Goal: Task Accomplishment & Management: Use online tool/utility

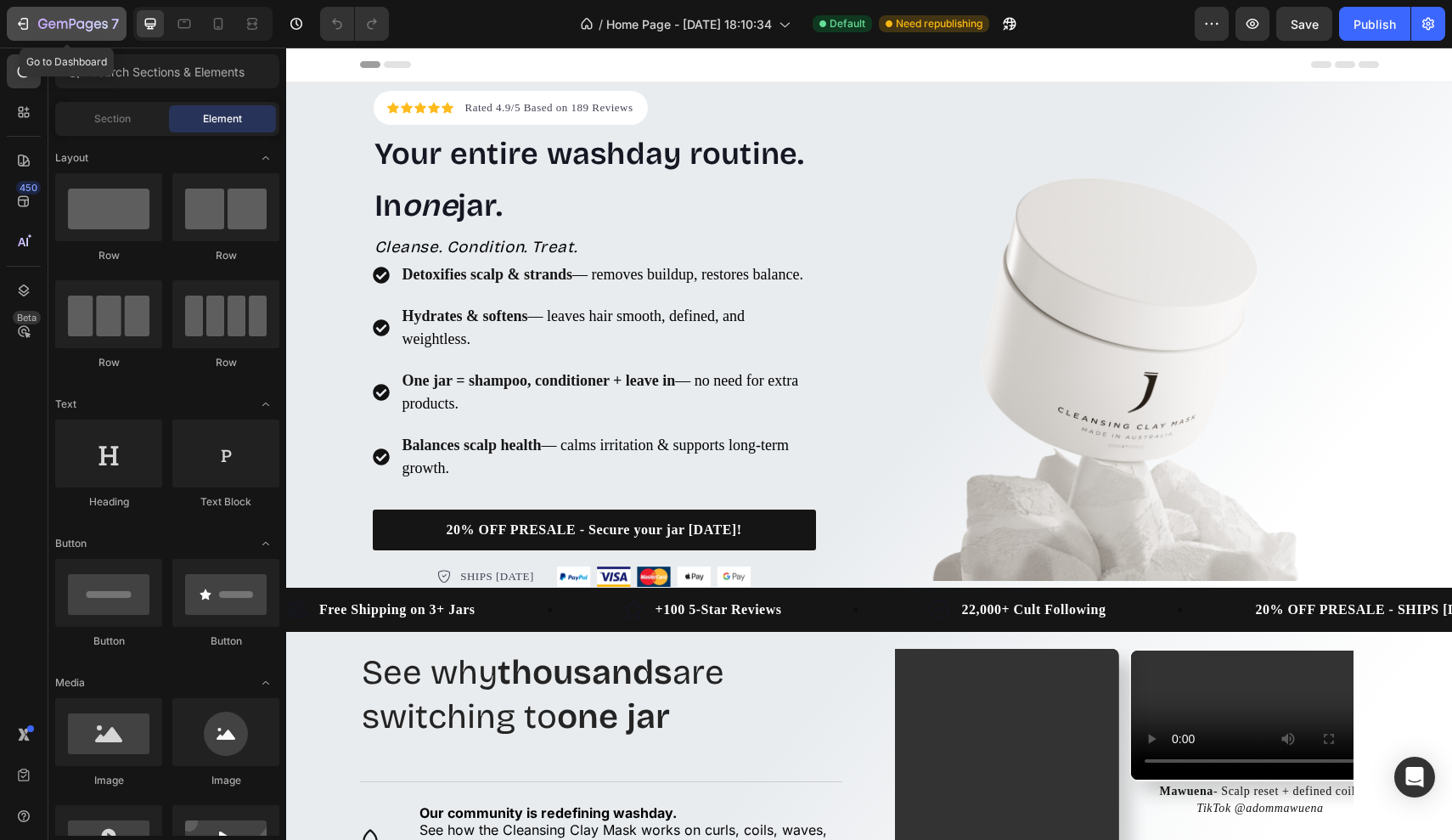
click at [26, 14] on div "7" at bounding box center [67, 24] width 105 height 20
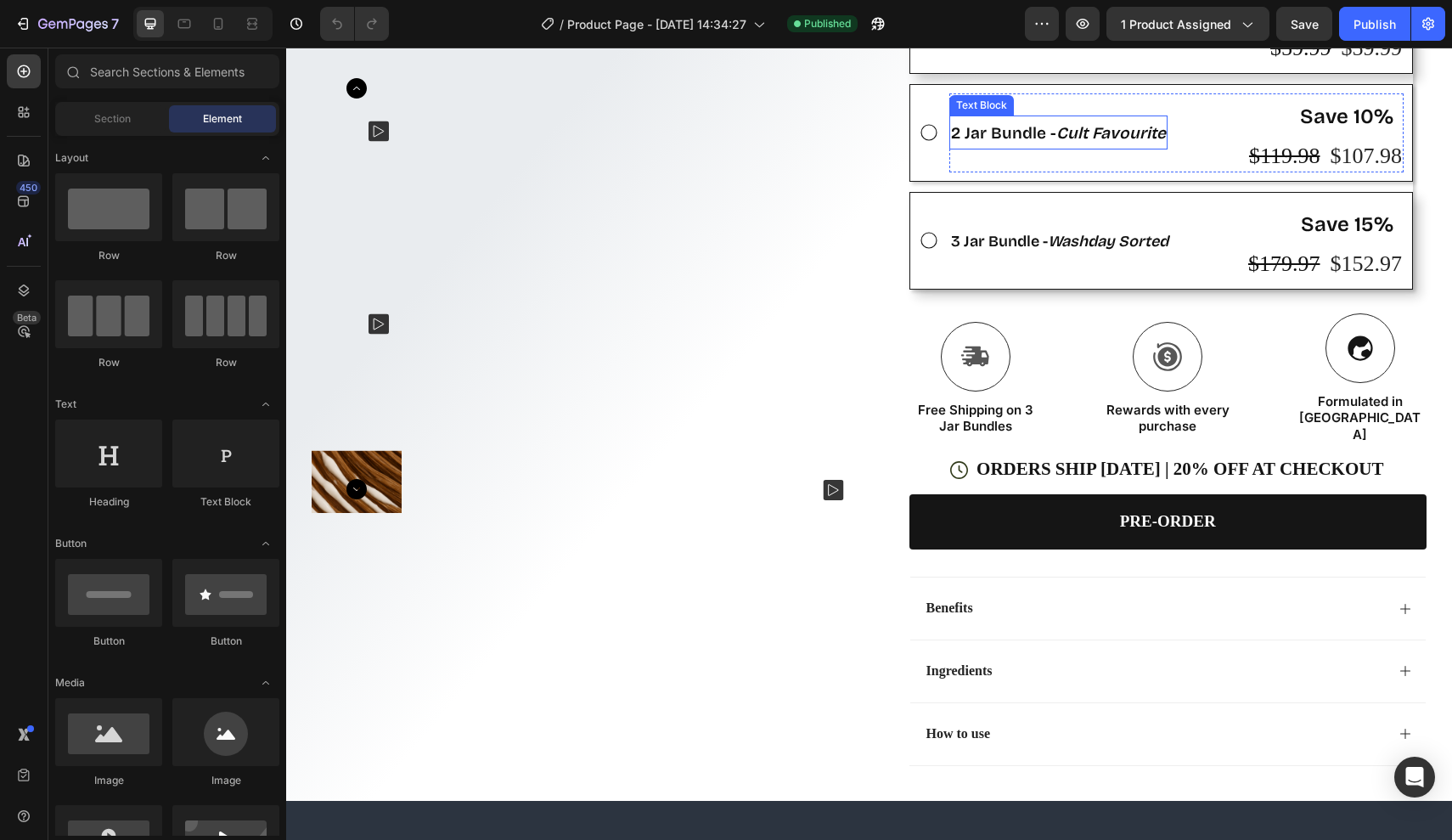
scroll to position [818, 0]
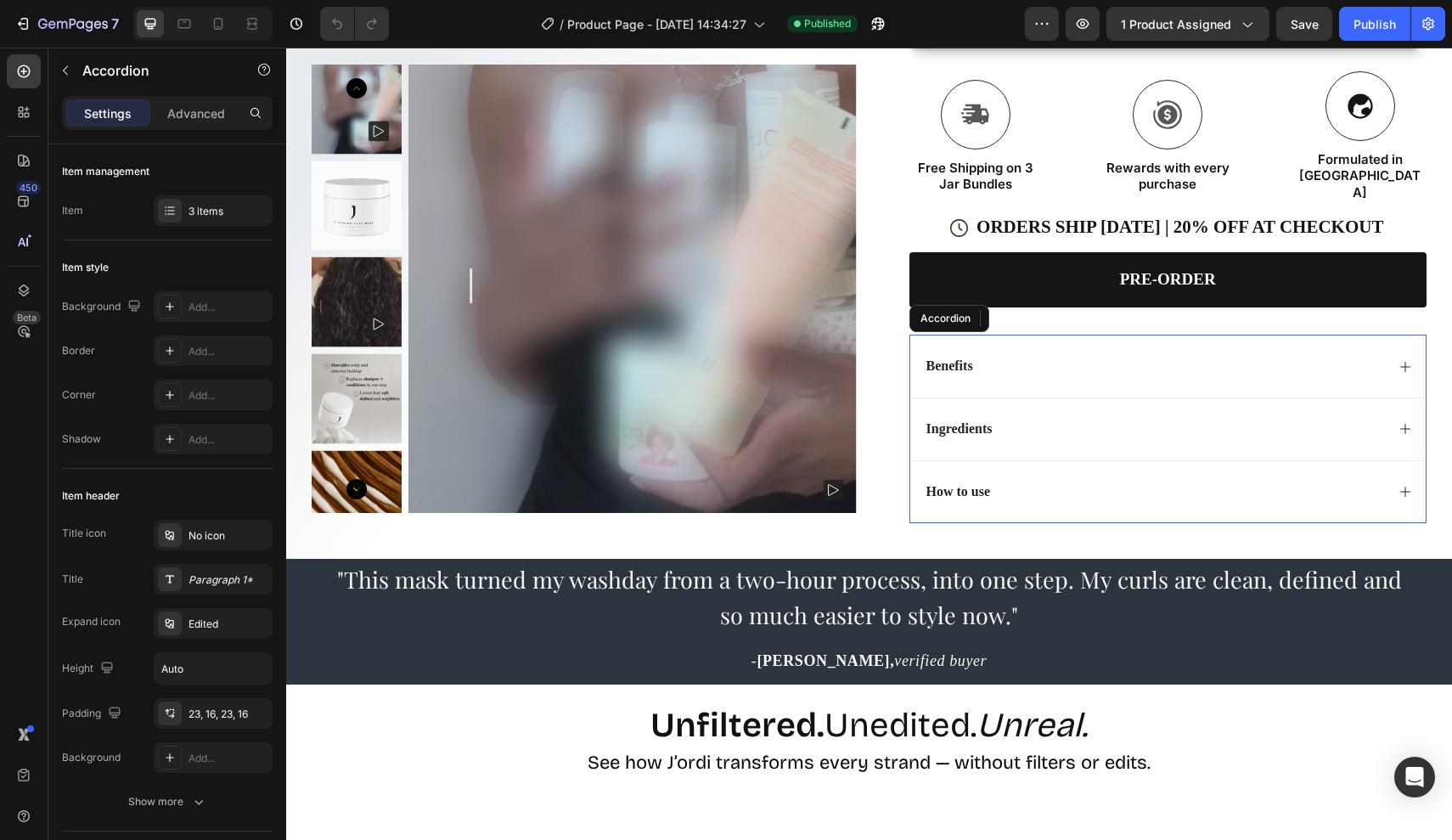
click at [1014, 523] on div "How to use" at bounding box center [1169, 492] width 516 height 63
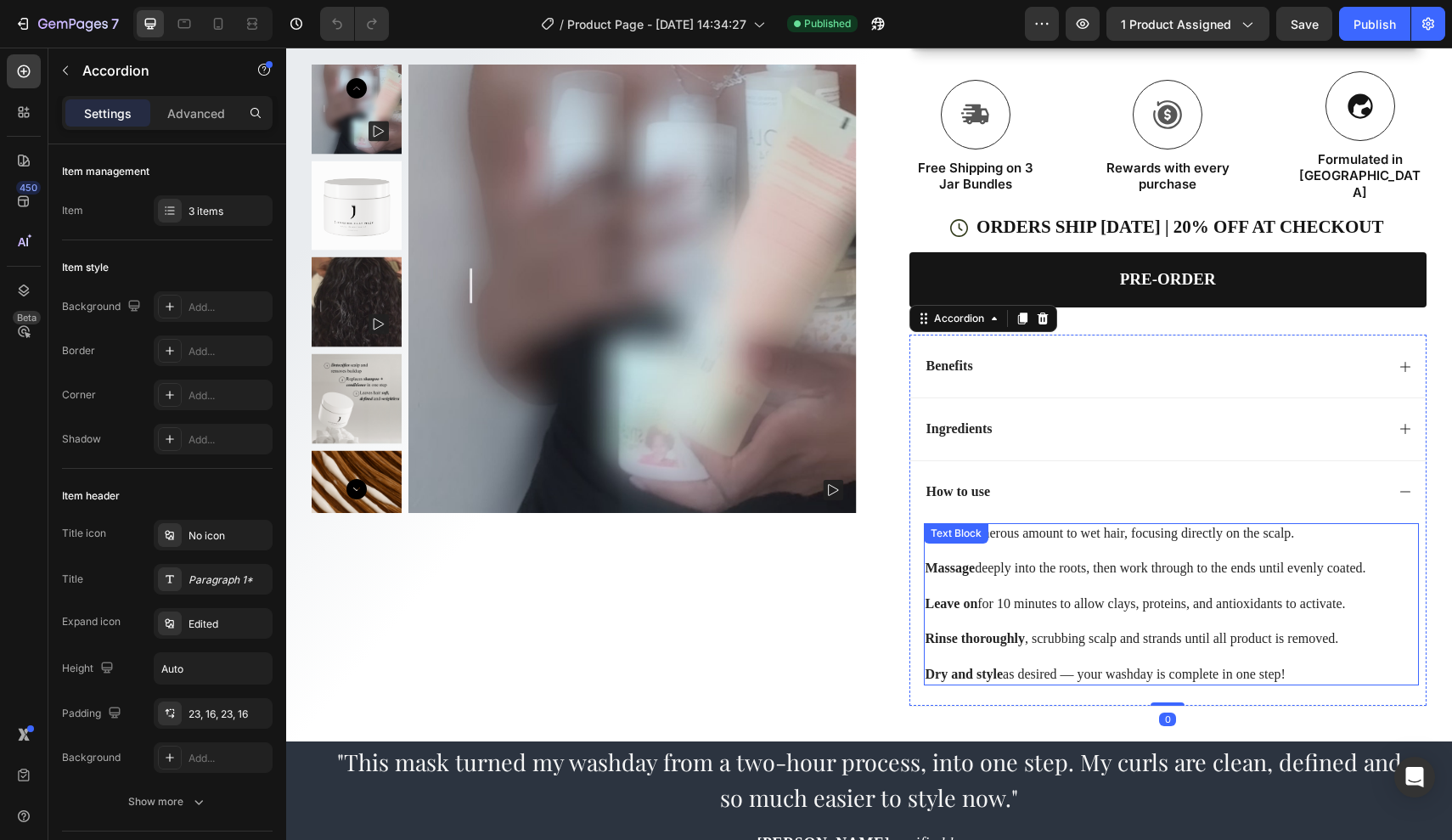
scroll to position [980, 0]
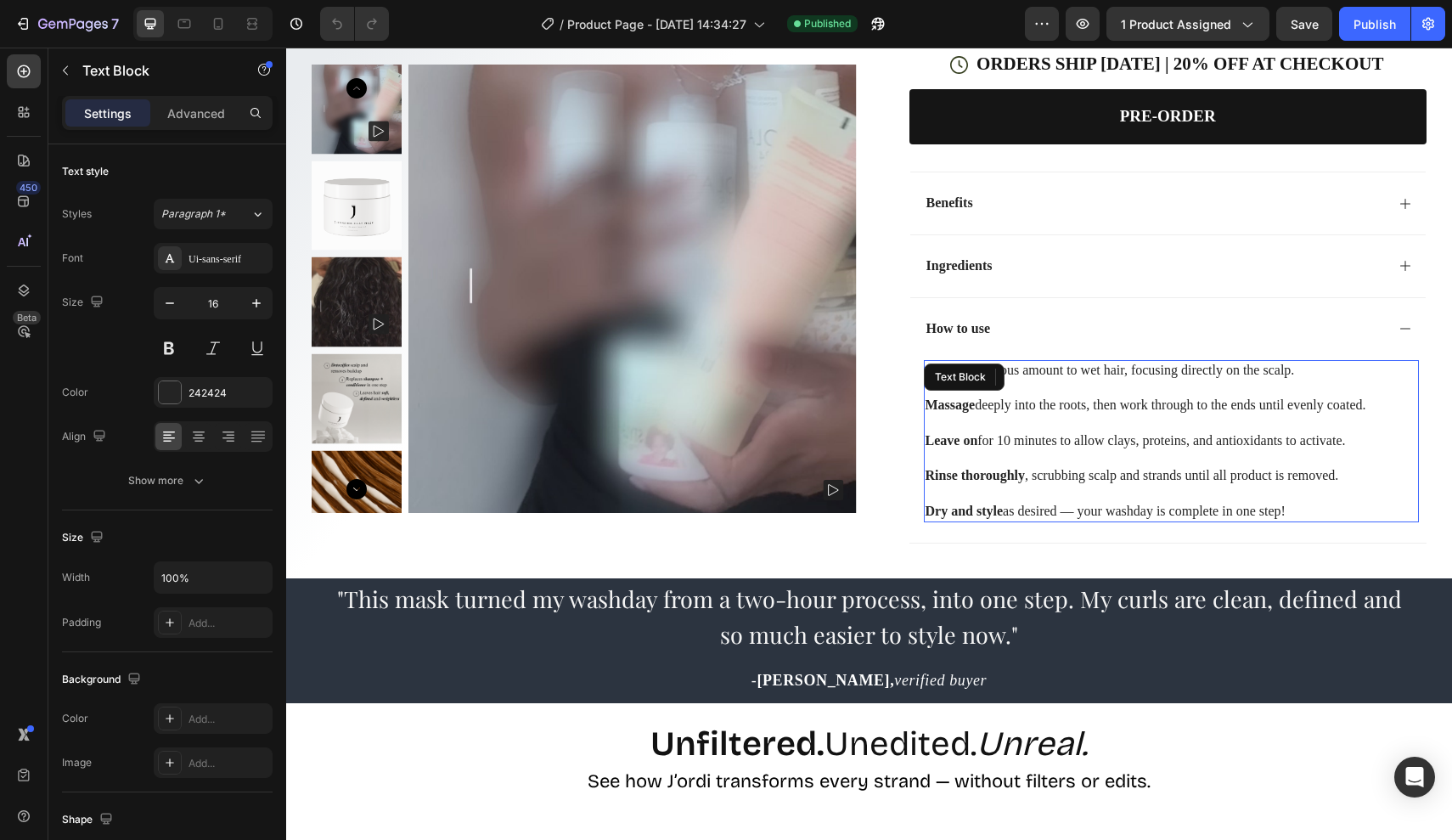
click at [1076, 503] on p "Rinse thoroughly , scrubbing scalp and strands until all product is removed." at bounding box center [1171, 484] width 493 height 36
click at [1334, 521] on p "Dry and style as desired — your washday is complete in one step!" at bounding box center [1171, 511] width 493 height 17
click at [931, 377] on strong "Apply" at bounding box center [943, 370] width 36 height 15
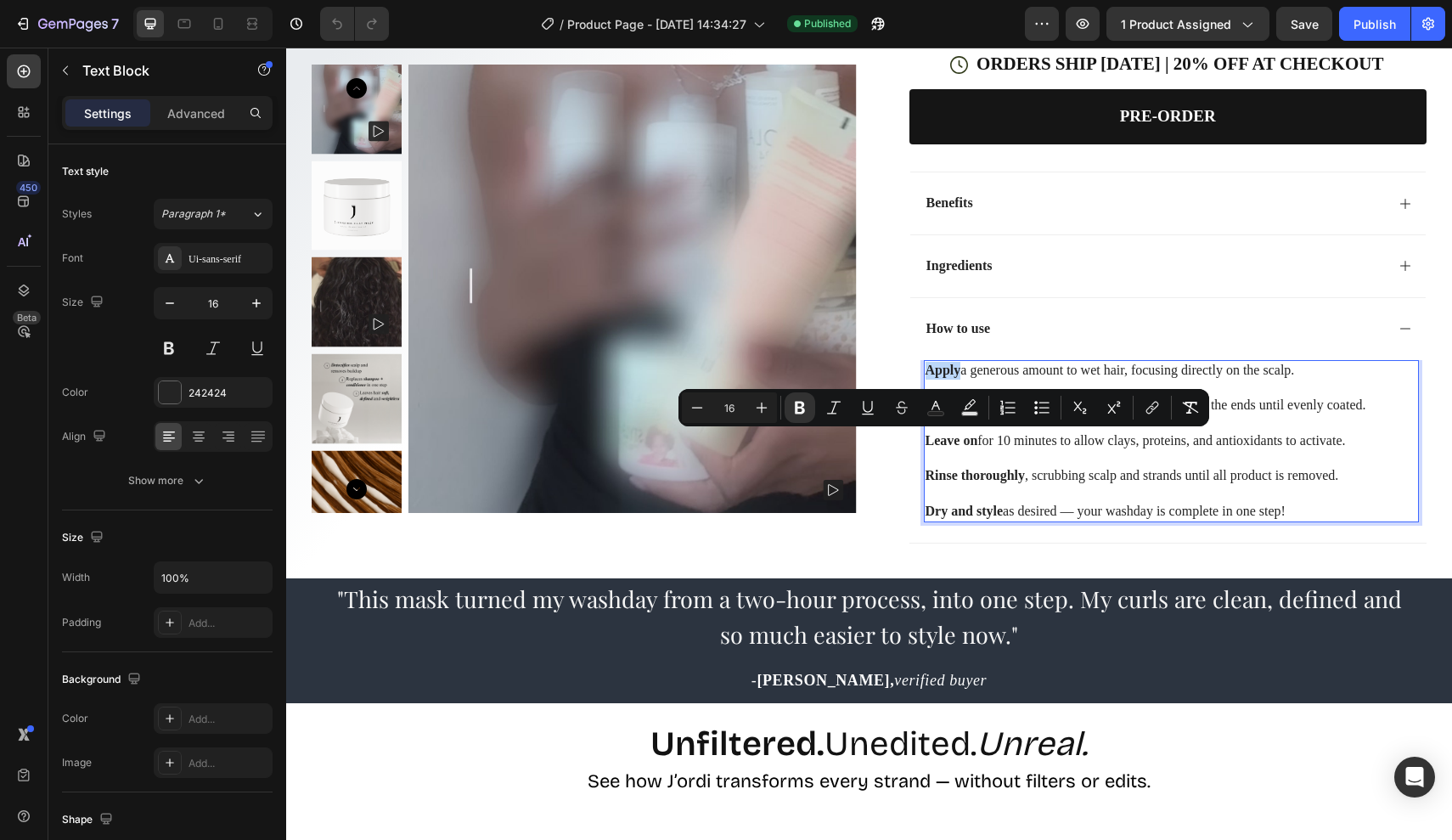
click at [927, 377] on strong "Apply" at bounding box center [943, 370] width 36 height 15
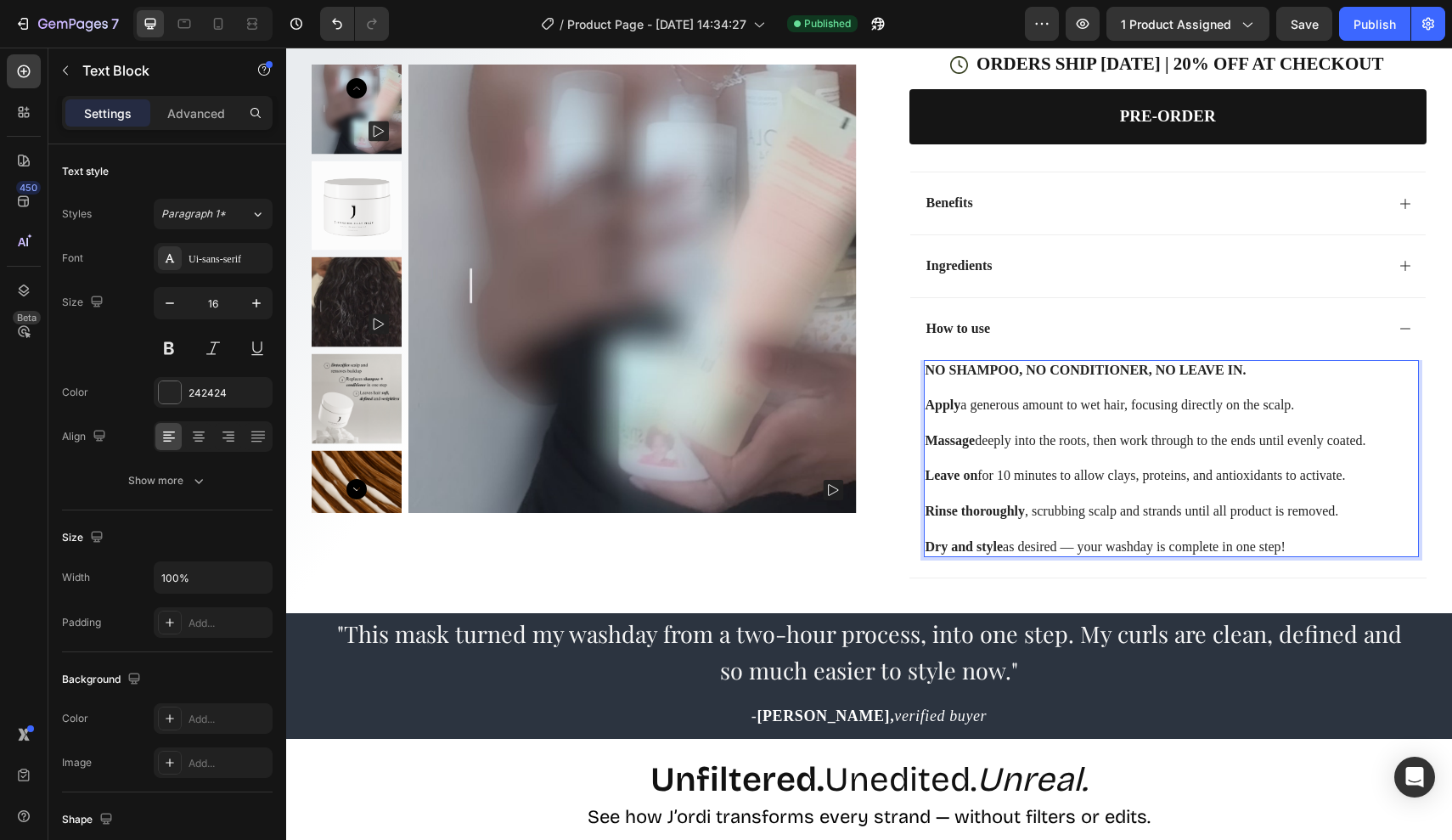
click at [1335, 556] on p "Dry and style as desired — your washday is complete in one step!" at bounding box center [1171, 547] width 493 height 17
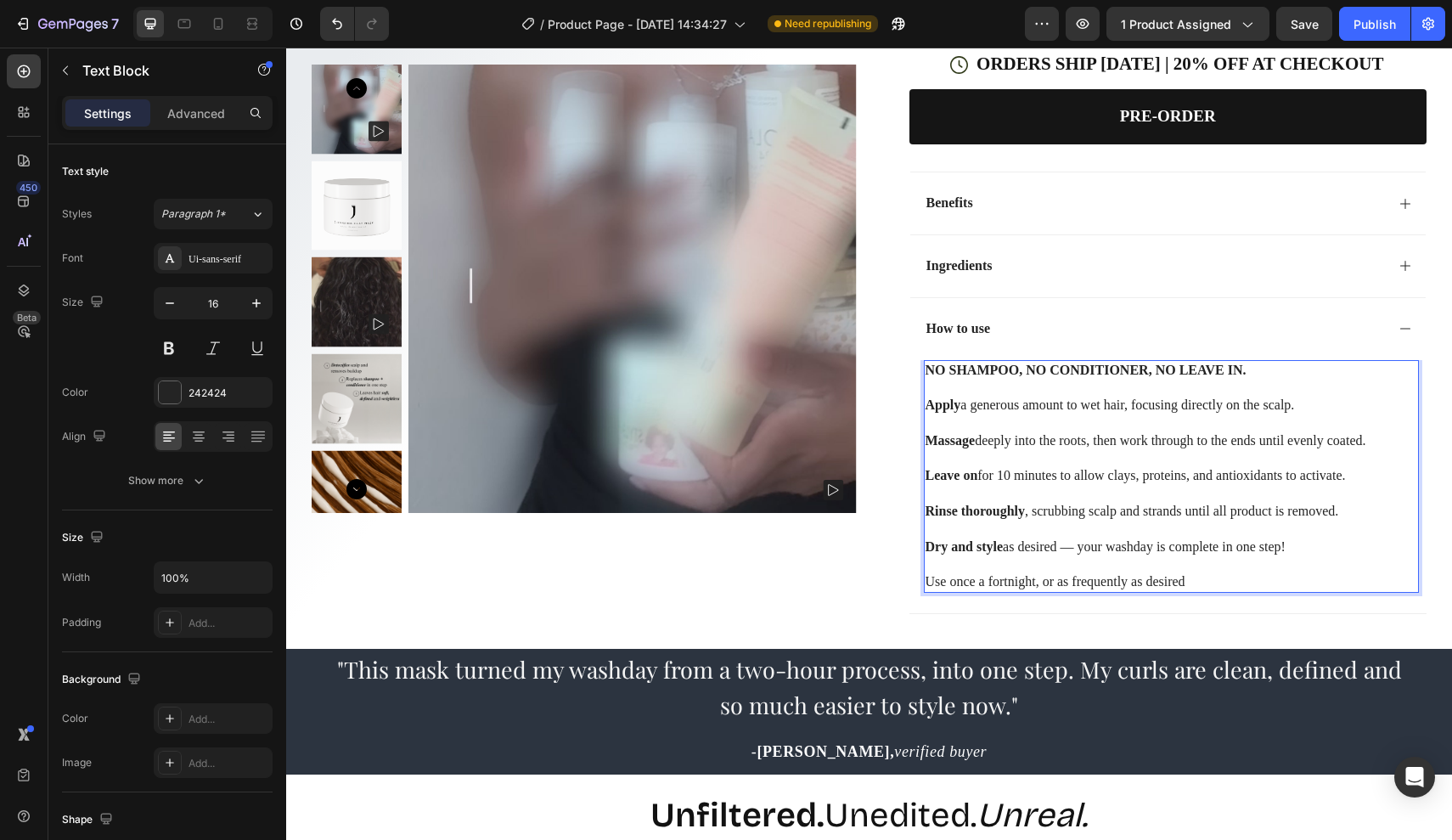
click at [946, 591] on p "Use once a fortnight, or as frequently as desired" at bounding box center [1171, 581] width 493 height 17
click at [1050, 591] on p "Recommended usee once a fortnight, or as frequently as desired" at bounding box center [1171, 581] width 493 height 17
click at [1158, 591] on p "Recommended use is once a fortnight, or as frequently as desired" at bounding box center [1171, 581] width 493 height 17
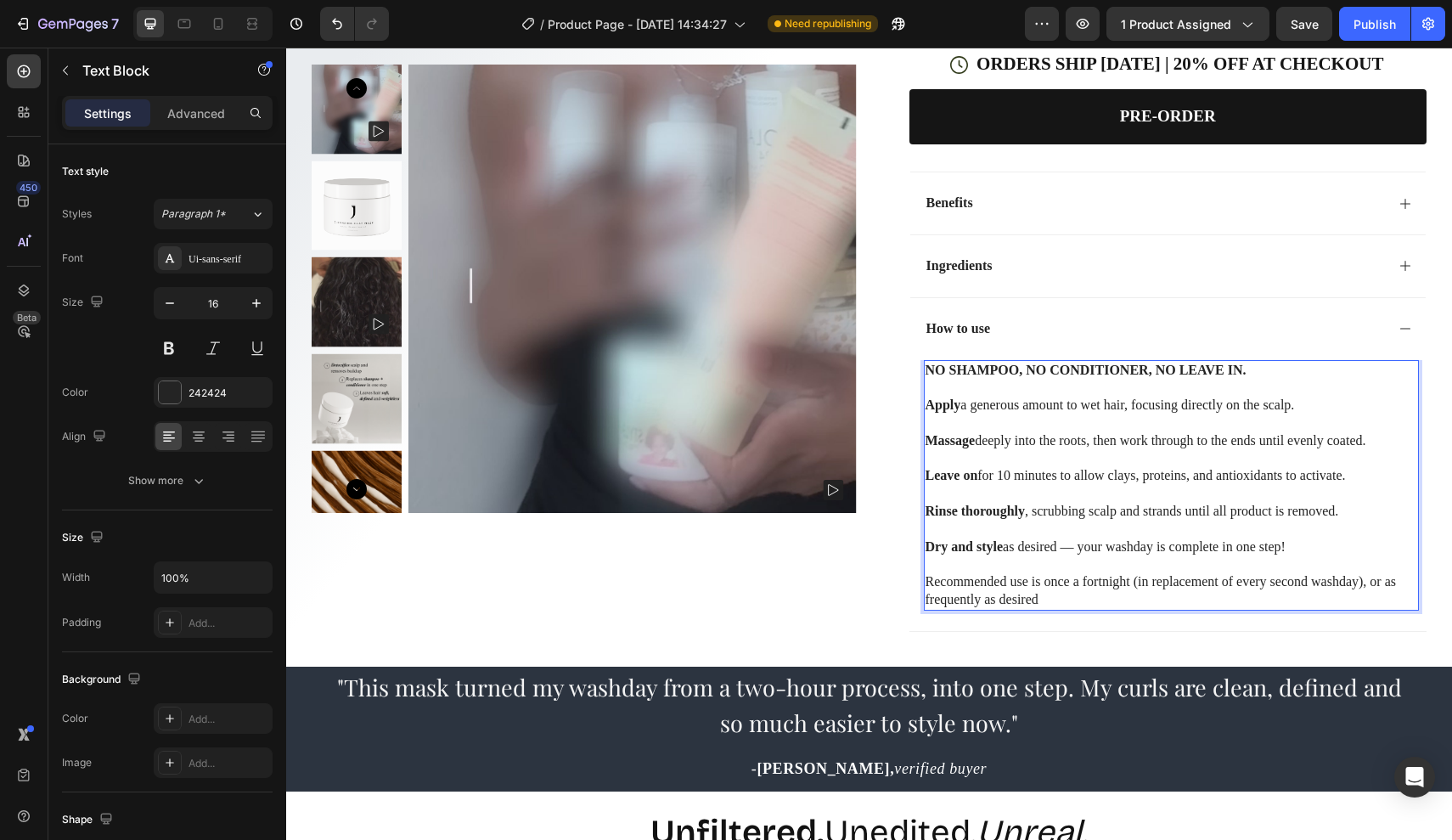
click at [1188, 609] on p "Recommended use is once a fortnight (in replacement of every second washday), o…" at bounding box center [1171, 591] width 493 height 36
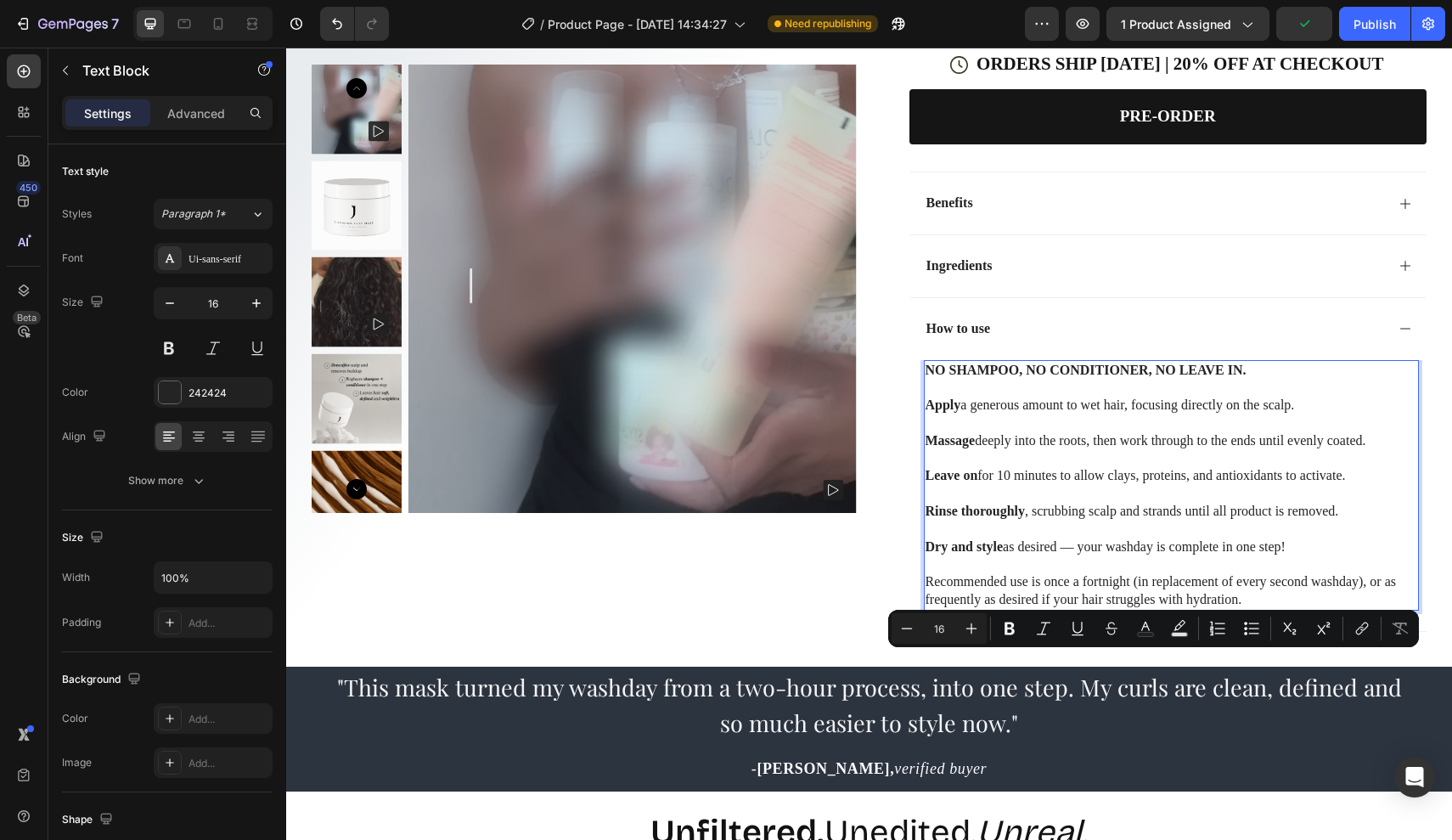
drag, startPoint x: 1386, startPoint y: 680, endPoint x: 926, endPoint y: 662, distance: 460.4
click at [926, 609] on p "Recommended use is once a fortnight (in replacement of every second washday), o…" at bounding box center [1171, 591] width 493 height 36
copy p "Recommended use is once a fortnight (in replacement of every second washday), o…"
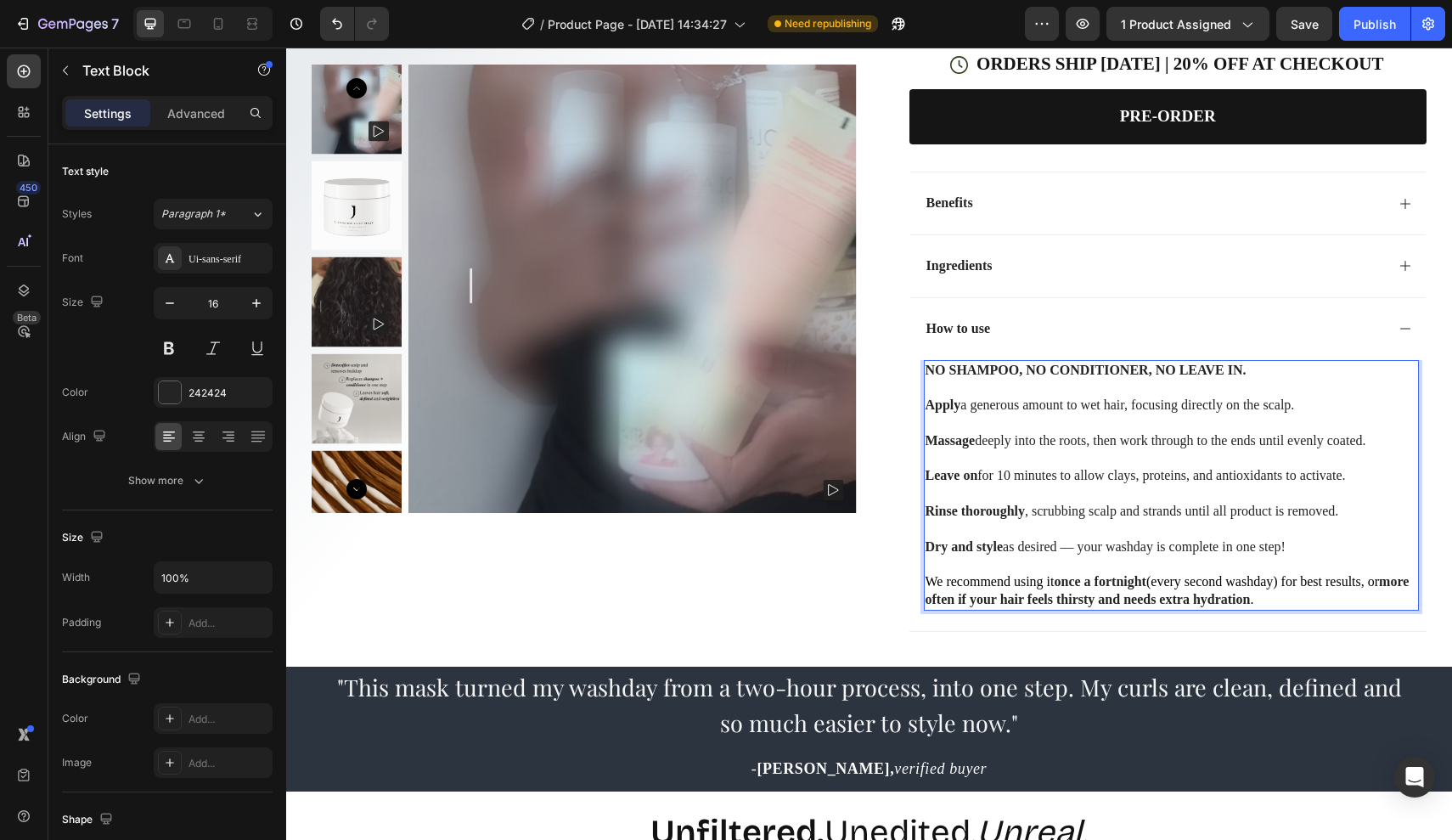
click at [951, 589] on span "We recommend using it" at bounding box center [990, 581] width 129 height 15
click at [946, 589] on span "We recommend using it" at bounding box center [990, 581] width 129 height 15
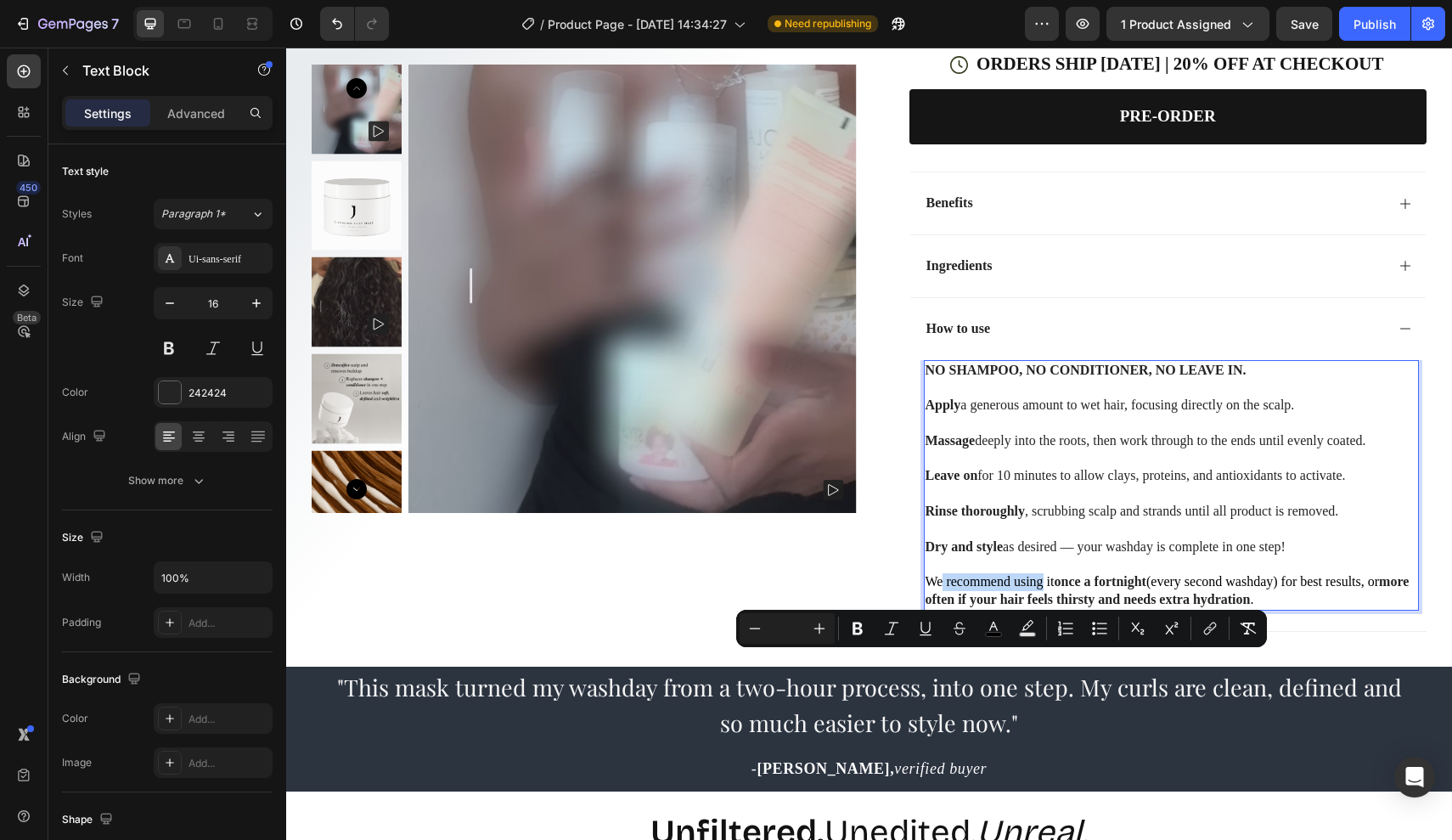
drag, startPoint x: 946, startPoint y: 663, endPoint x: 1028, endPoint y: 659, distance: 82.1
click at [1028, 589] on span "We recommend using it" at bounding box center [990, 581] width 129 height 15
click at [1055, 589] on span "We recommend using it" at bounding box center [990, 581] width 129 height 15
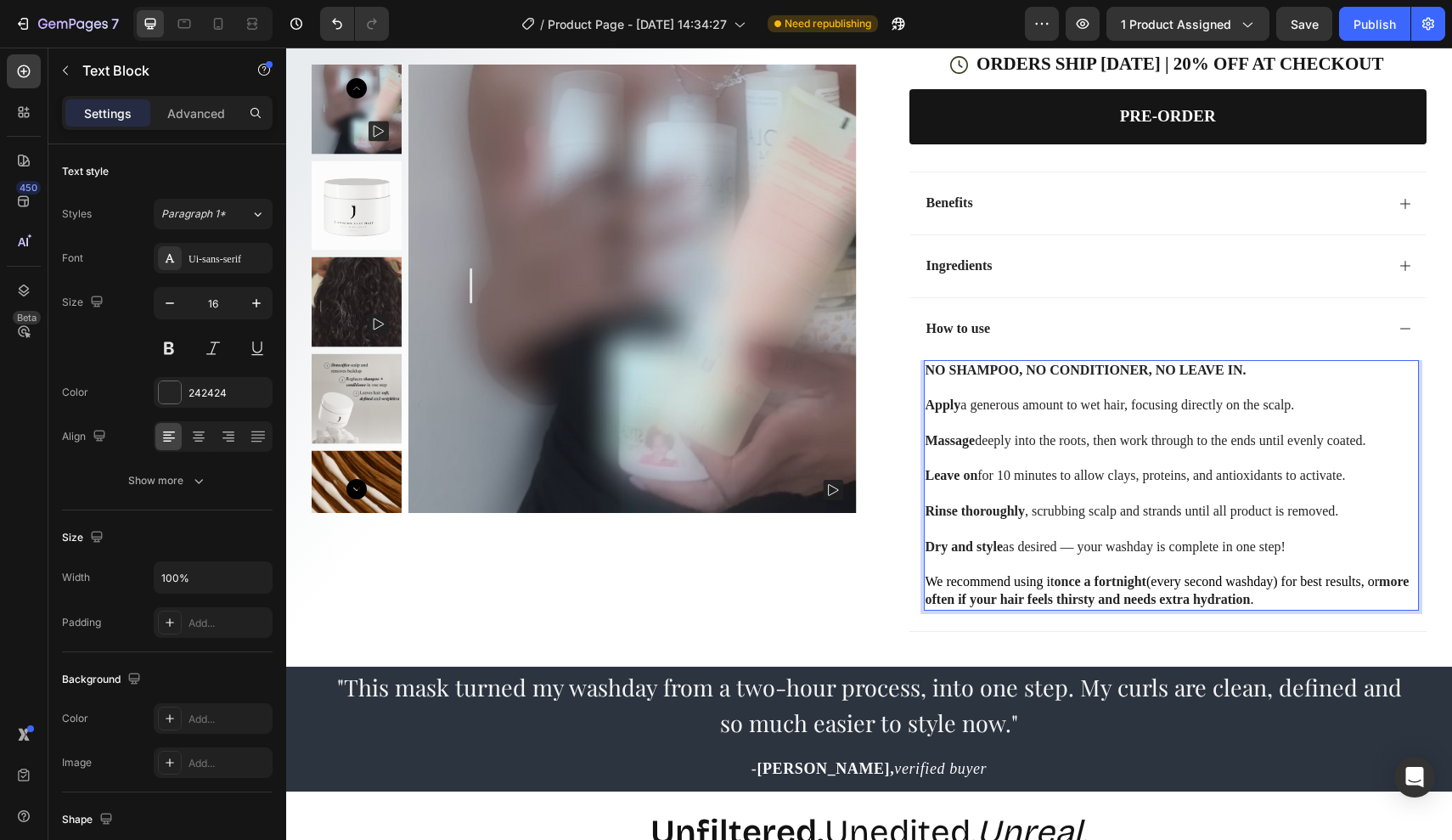
click at [1145, 606] on strong "more often if your hair feels thirsty and needs extra hydration" at bounding box center [1168, 590] width 484 height 32
click at [1353, 606] on strong "more often if your hair feels thirsty and needs extra hydration" at bounding box center [1168, 590] width 484 height 32
click at [1381, 606] on strong "more often if your hair feels thirsty and needs extra hydration" at bounding box center [1168, 590] width 484 height 32
click at [1254, 606] on span "." at bounding box center [1252, 599] width 4 height 15
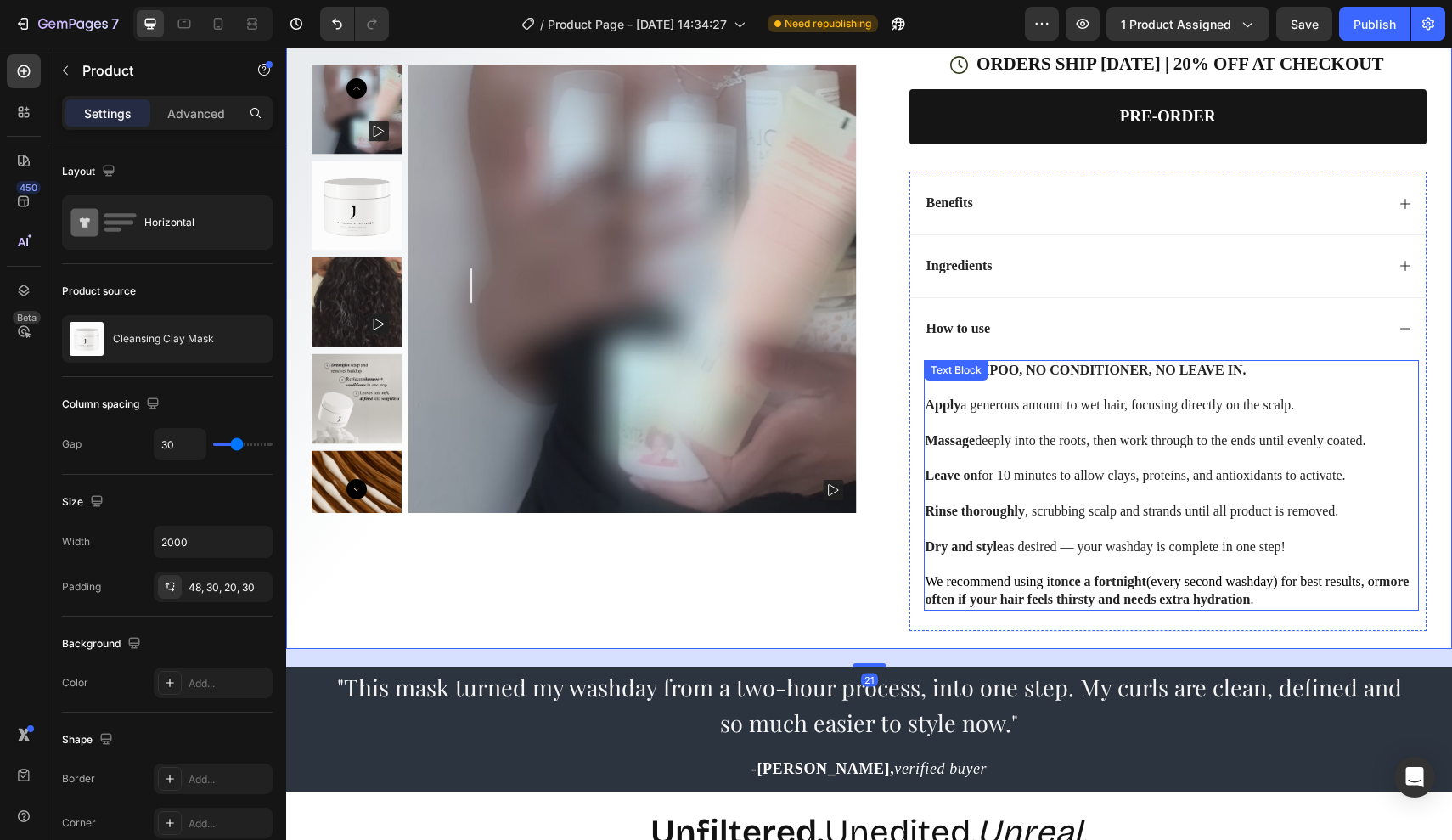
scroll to position [953, 0]
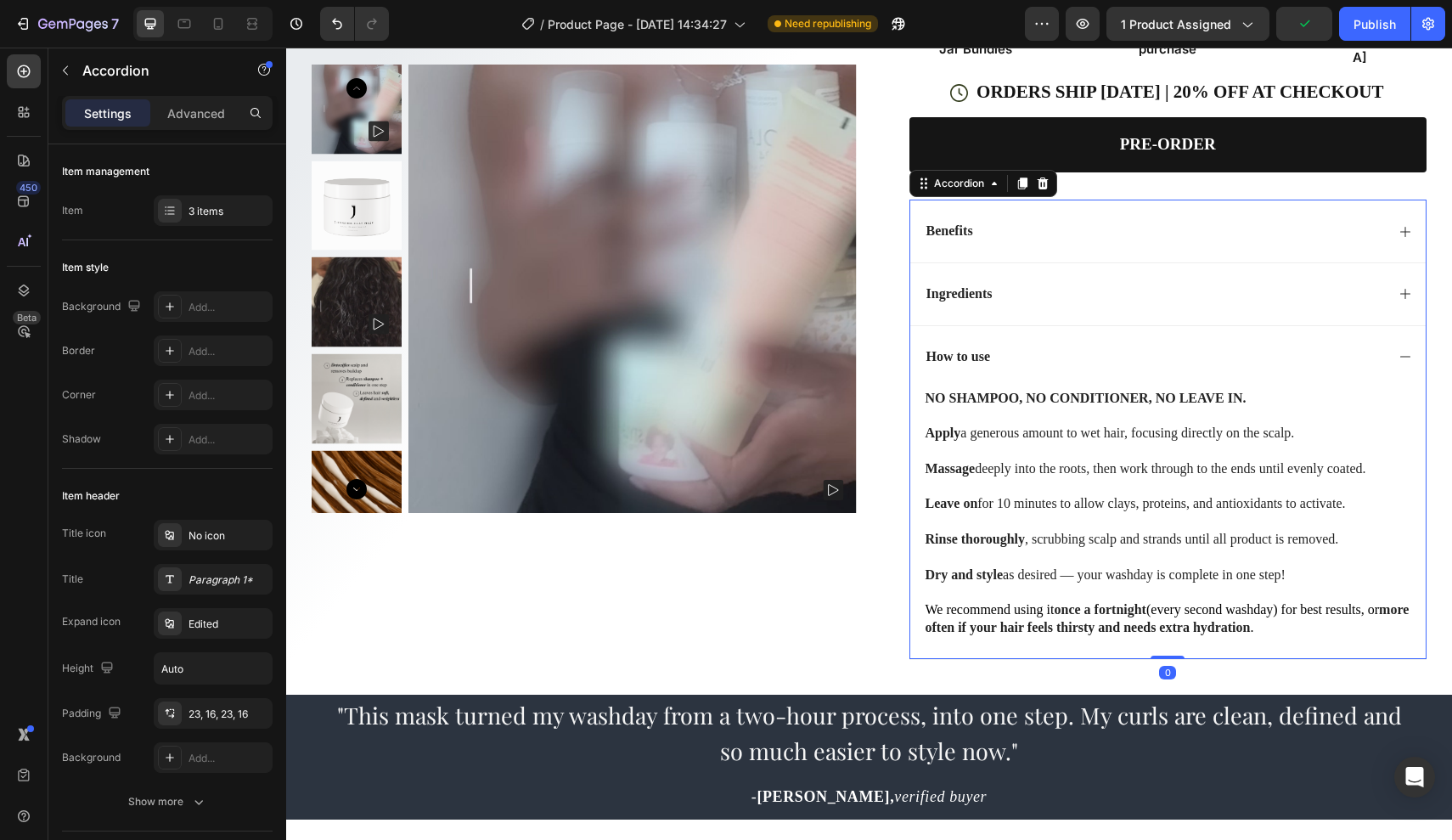
click at [1410, 363] on icon at bounding box center [1405, 356] width 14 height 14
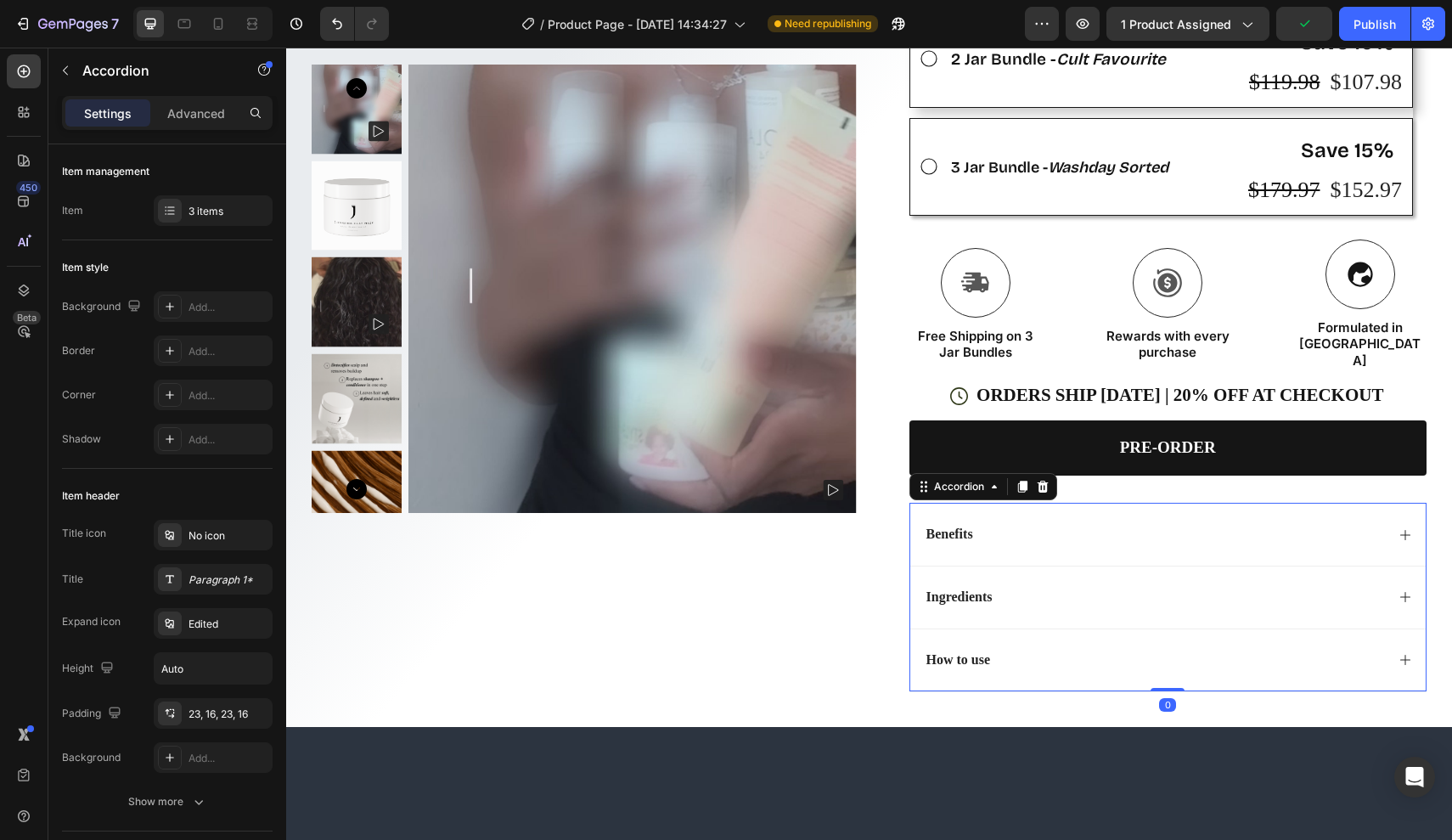
scroll to position [549, 0]
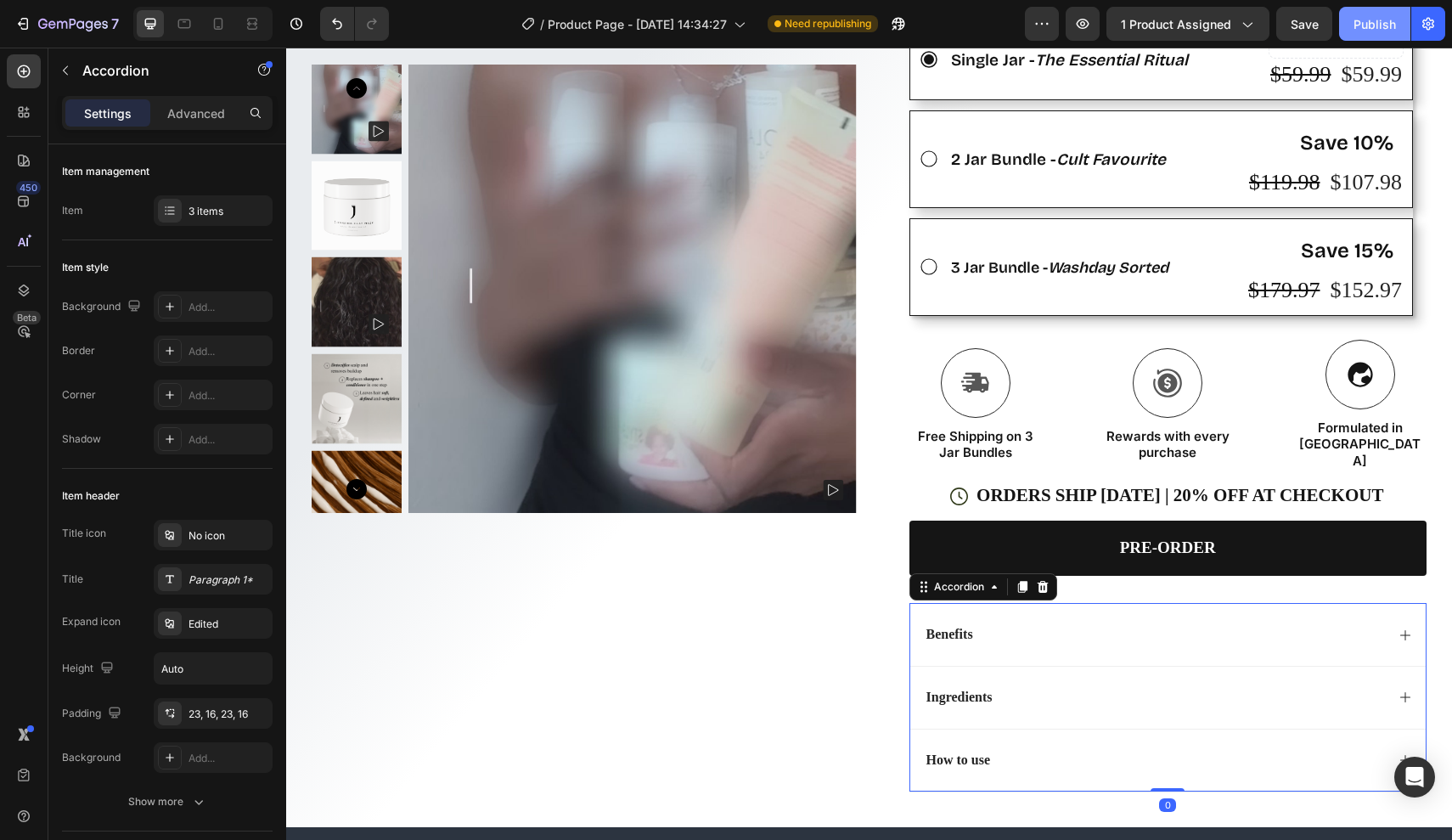
click at [1358, 36] on button "Publish" at bounding box center [1375, 23] width 72 height 34
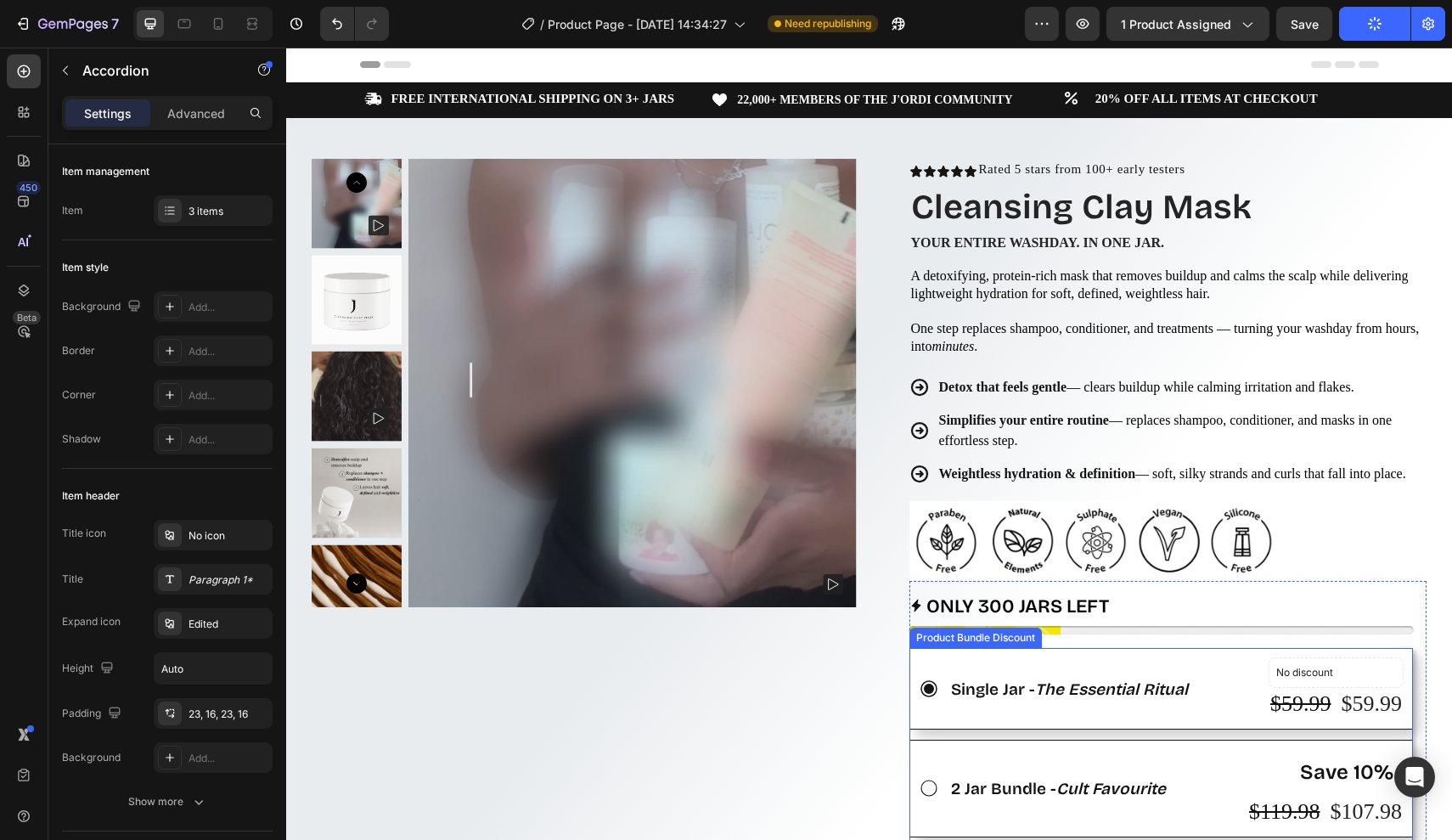
scroll to position [0, 0]
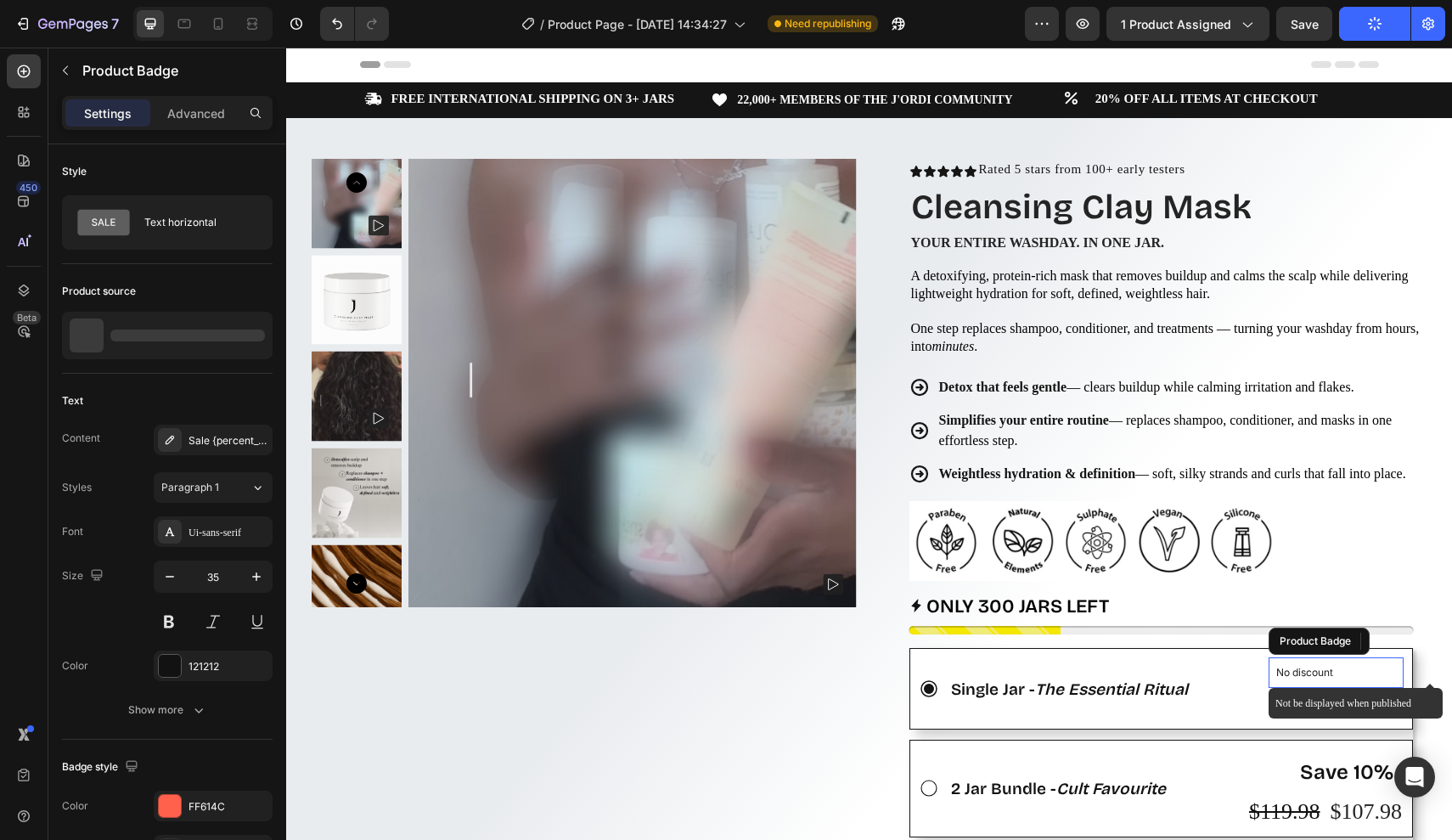
click at [1325, 680] on p "No discount" at bounding box center [1336, 672] width 120 height 16
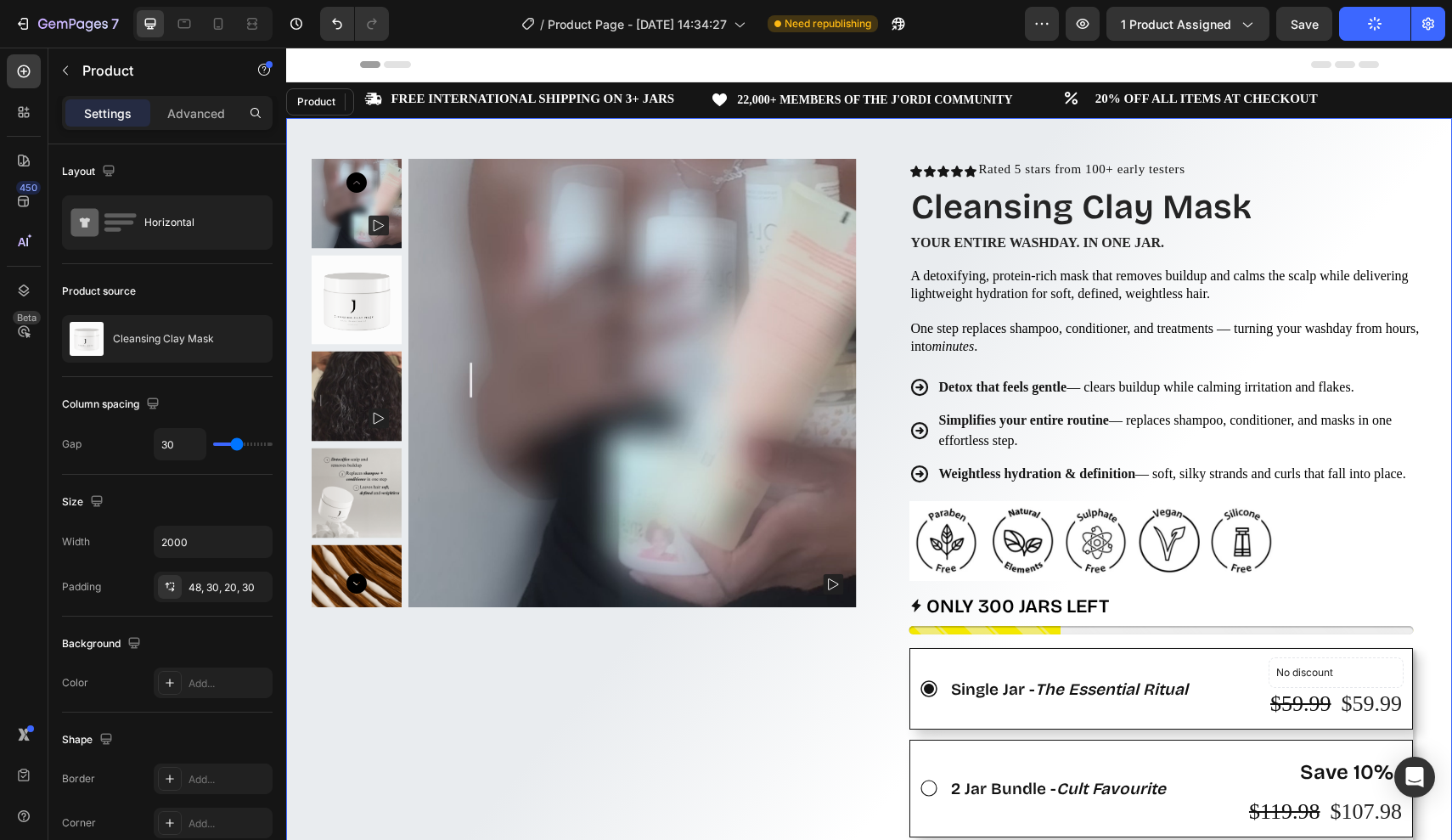
click at [836, 685] on div "Product Images Row" at bounding box center [584, 790] width 545 height 1263
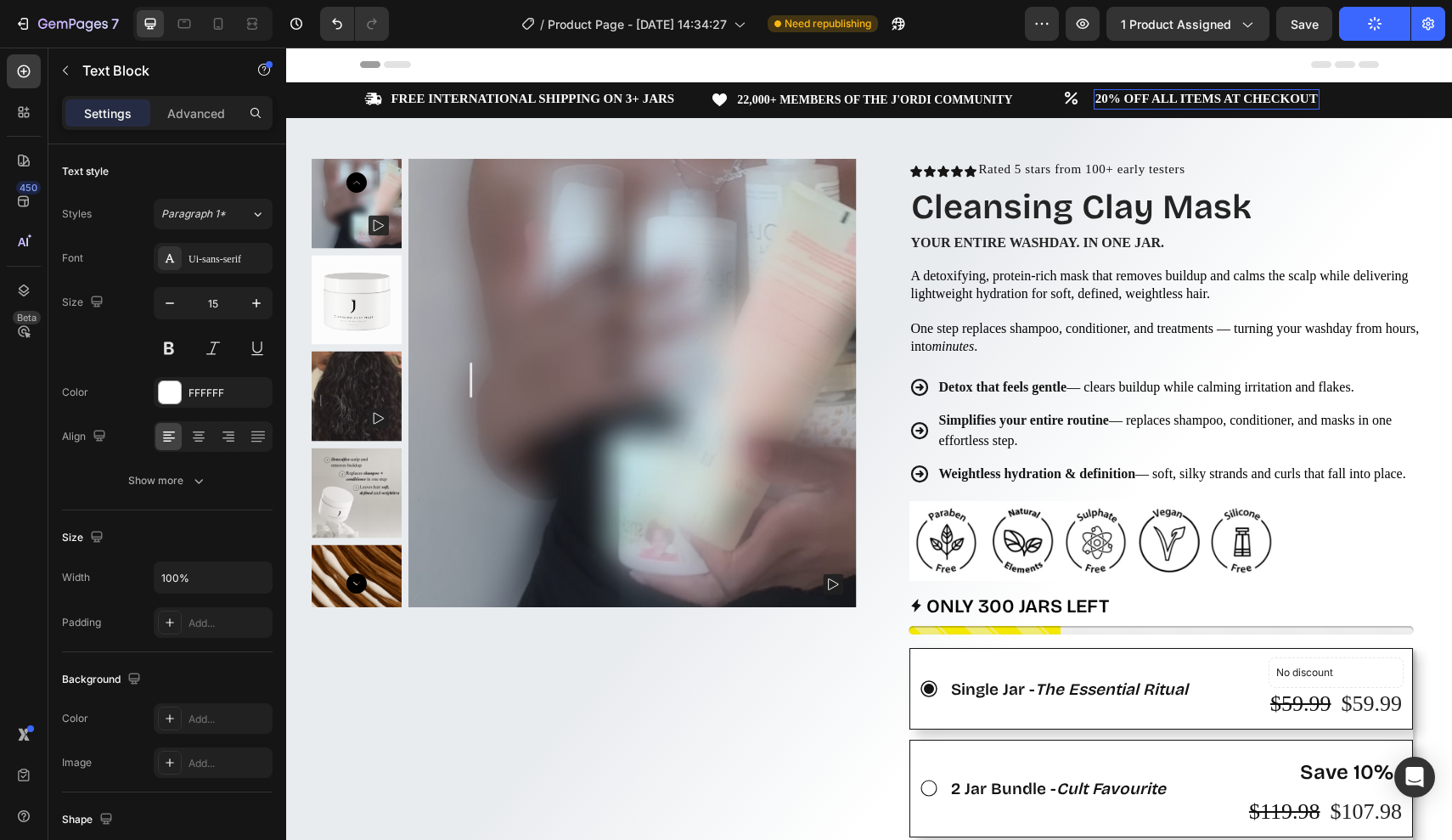
click at [1154, 99] on strong "20% OFF ALL ITEMS AT CHECKOUT" at bounding box center [1206, 98] width 223 height 14
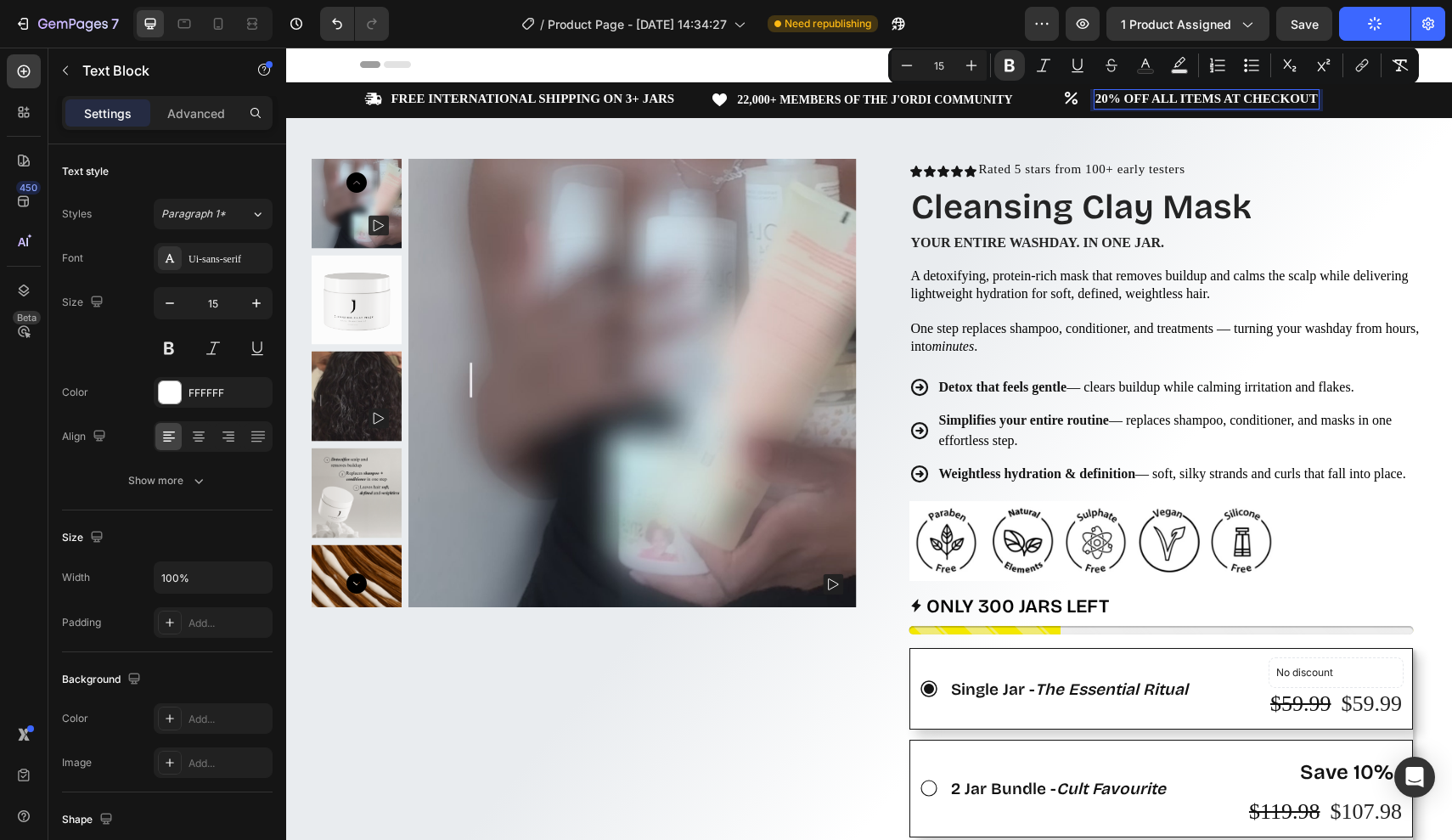
click at [1196, 98] on strong "20% OFF ALL ITEMS AT CHECKOUT" at bounding box center [1206, 98] width 223 height 14
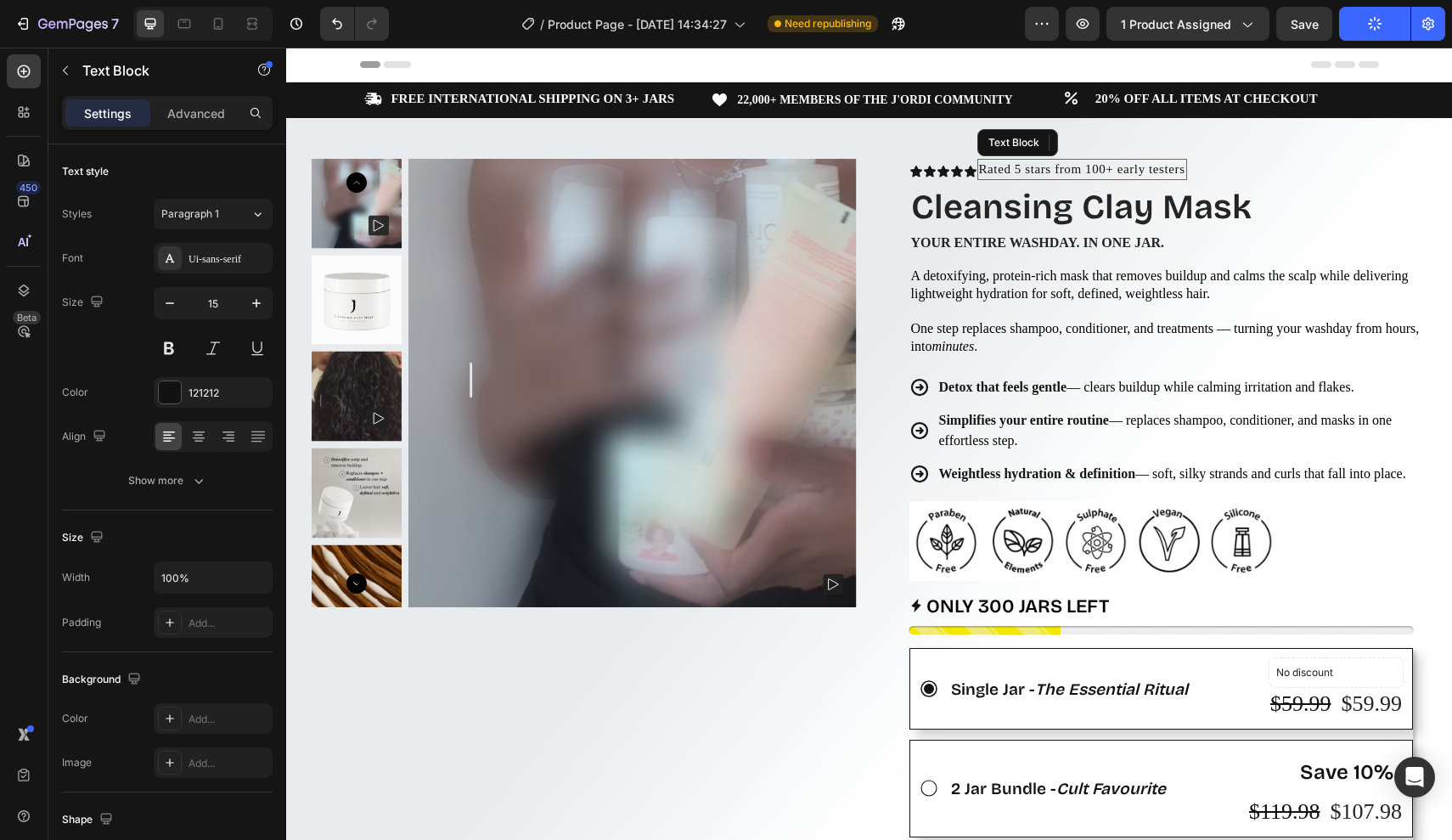
click at [1186, 167] on p "Rated 5 stars from 100+ early testers" at bounding box center [1082, 169] width 206 height 17
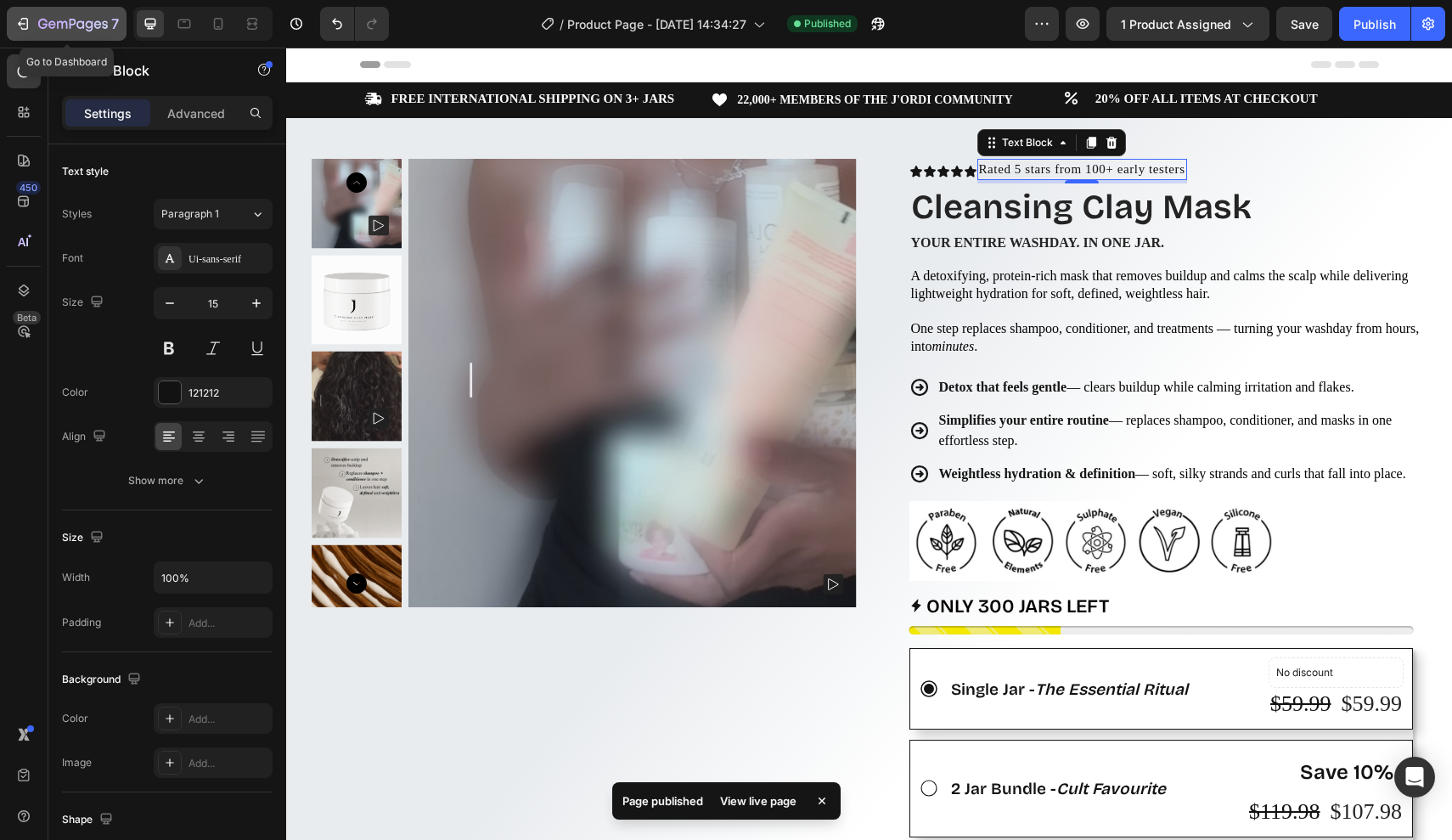
click at [23, 16] on icon "button" at bounding box center [23, 24] width 17 height 17
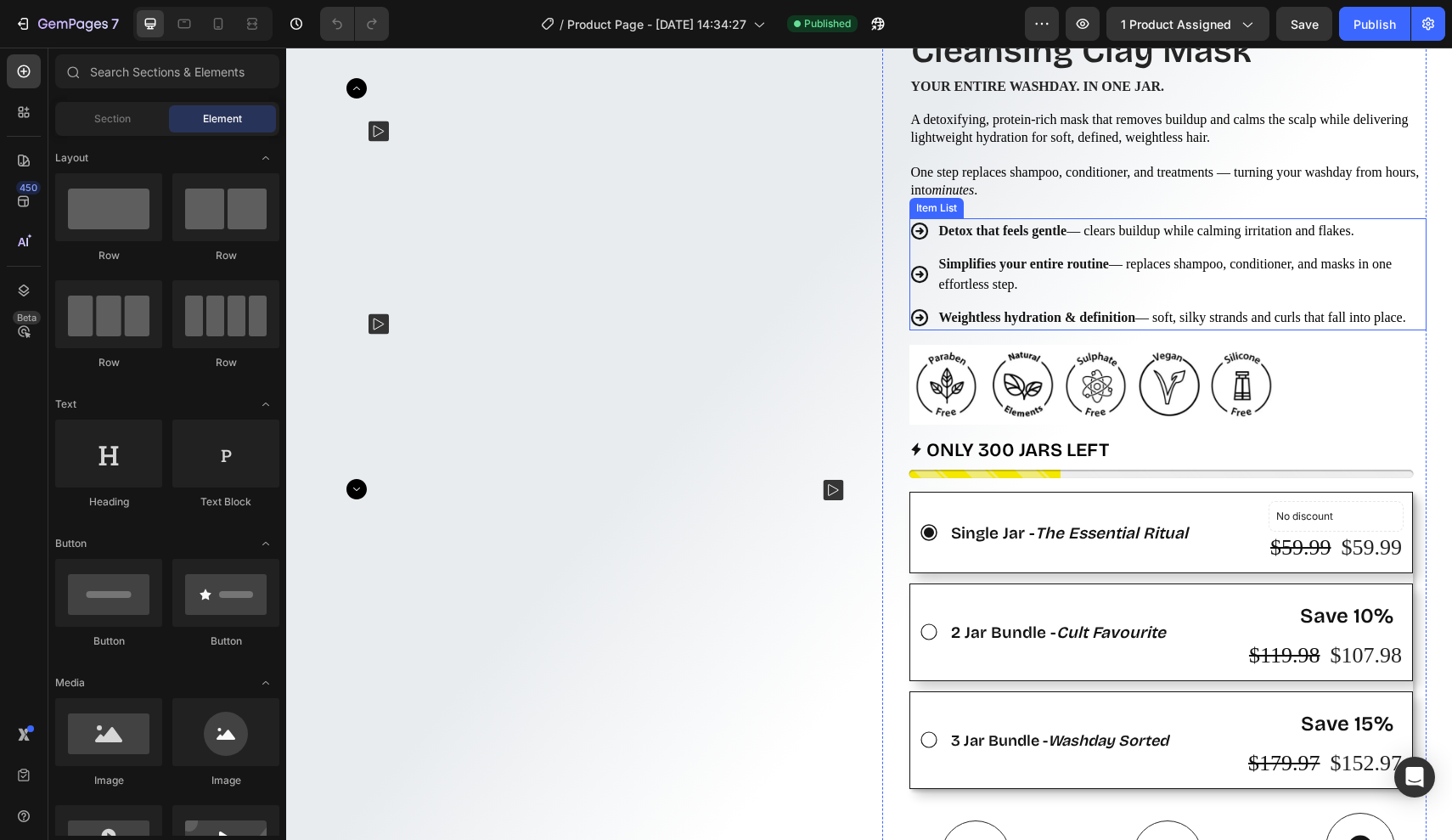
scroll to position [165, 0]
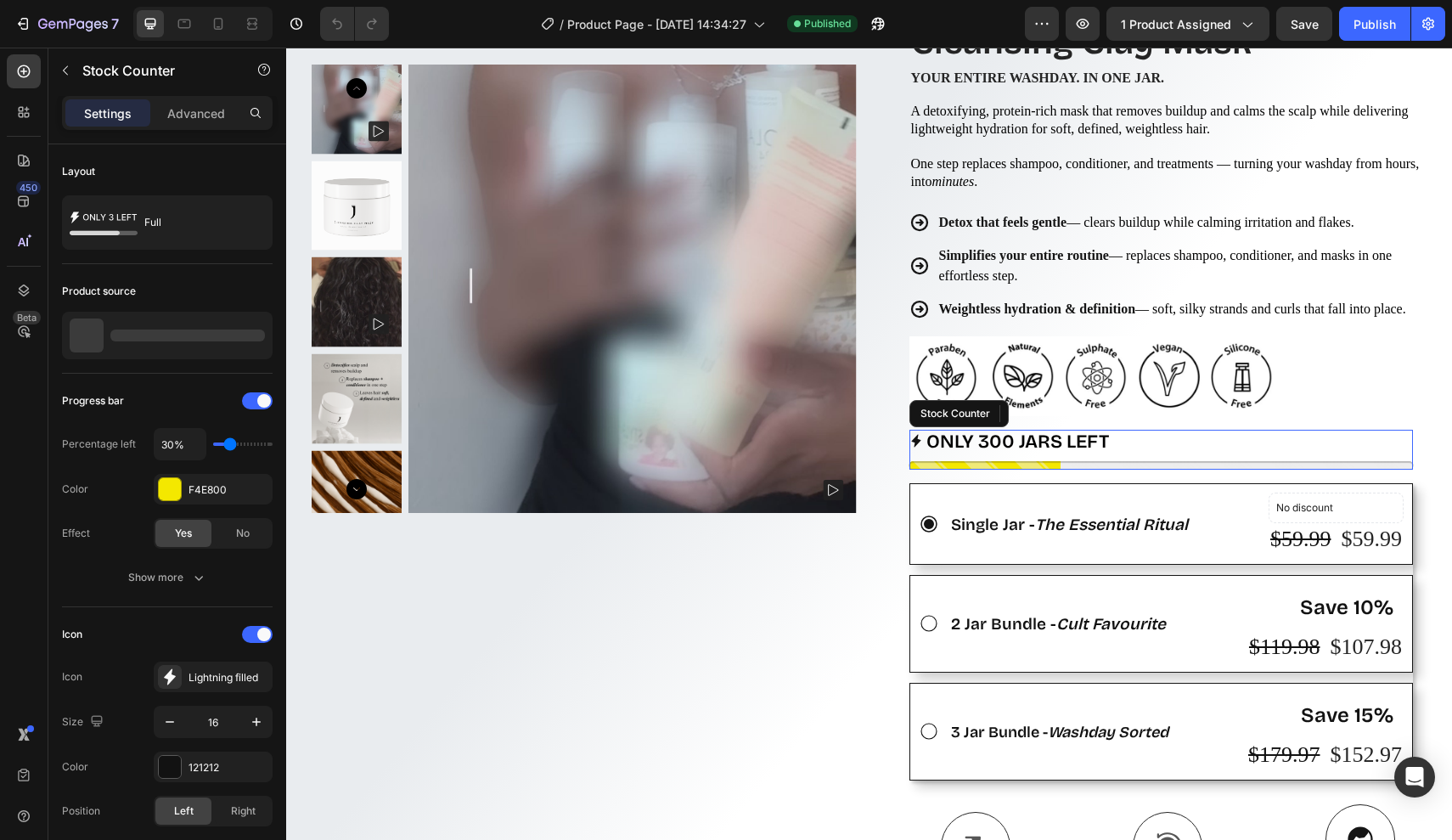
drag, startPoint x: 1093, startPoint y: 376, endPoint x: 1126, endPoint y: 376, distance: 33.0
click at [1093, 430] on p "Only 300 jars left" at bounding box center [1017, 442] width 183 height 25
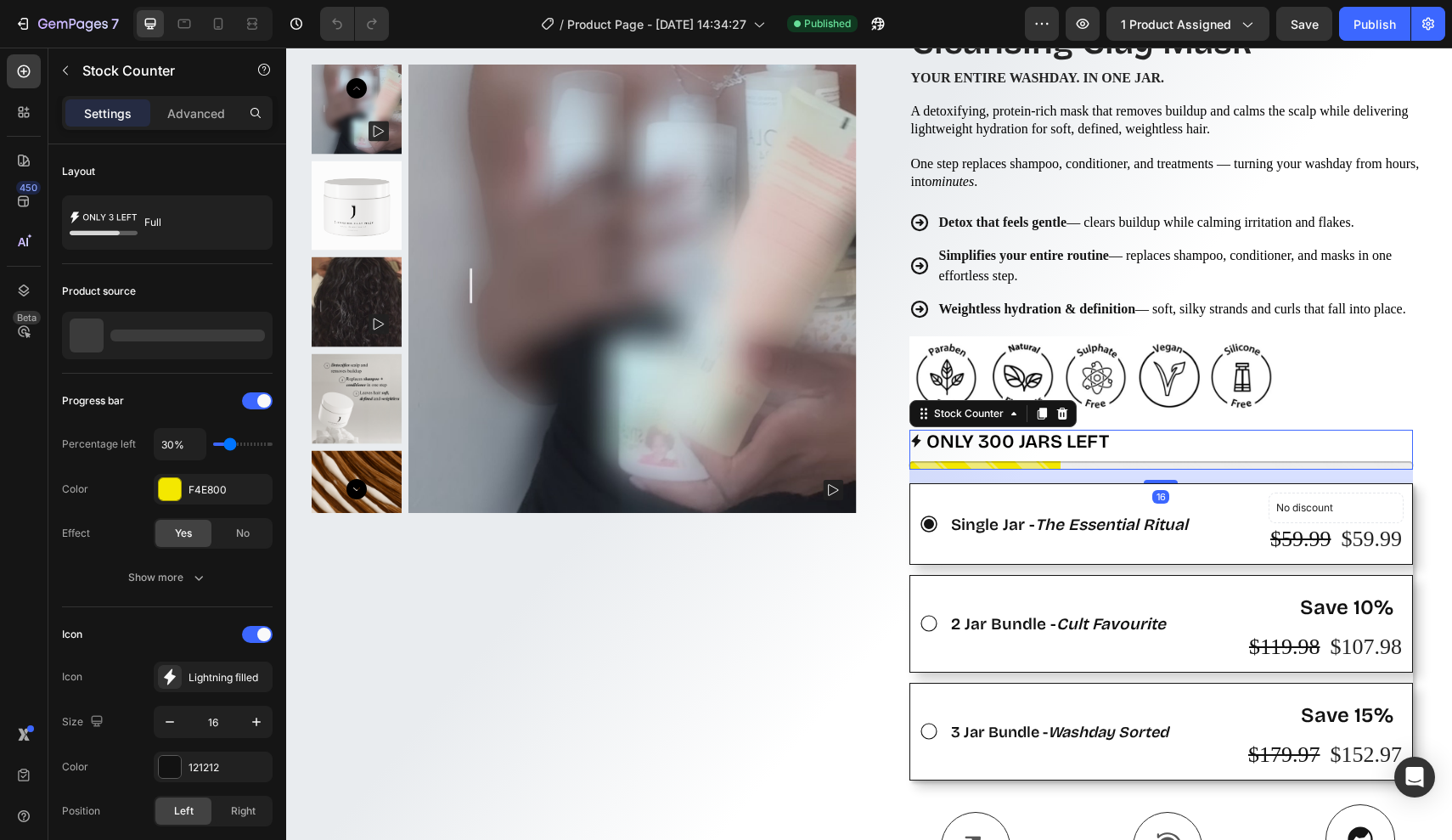
click at [1129, 430] on div "Only 300 jars left" at bounding box center [1162, 442] width 504 height 25
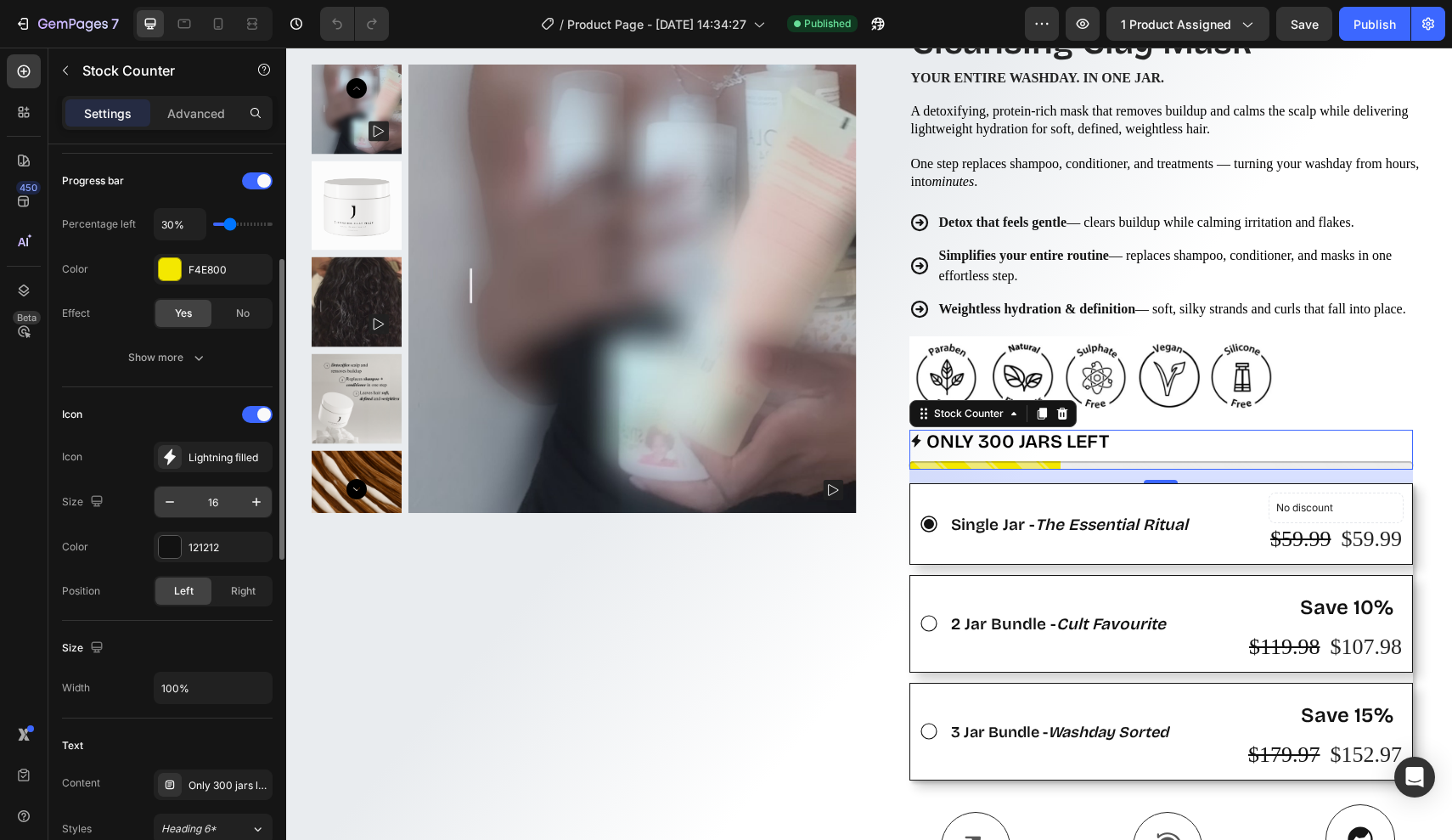
scroll to position [246, 0]
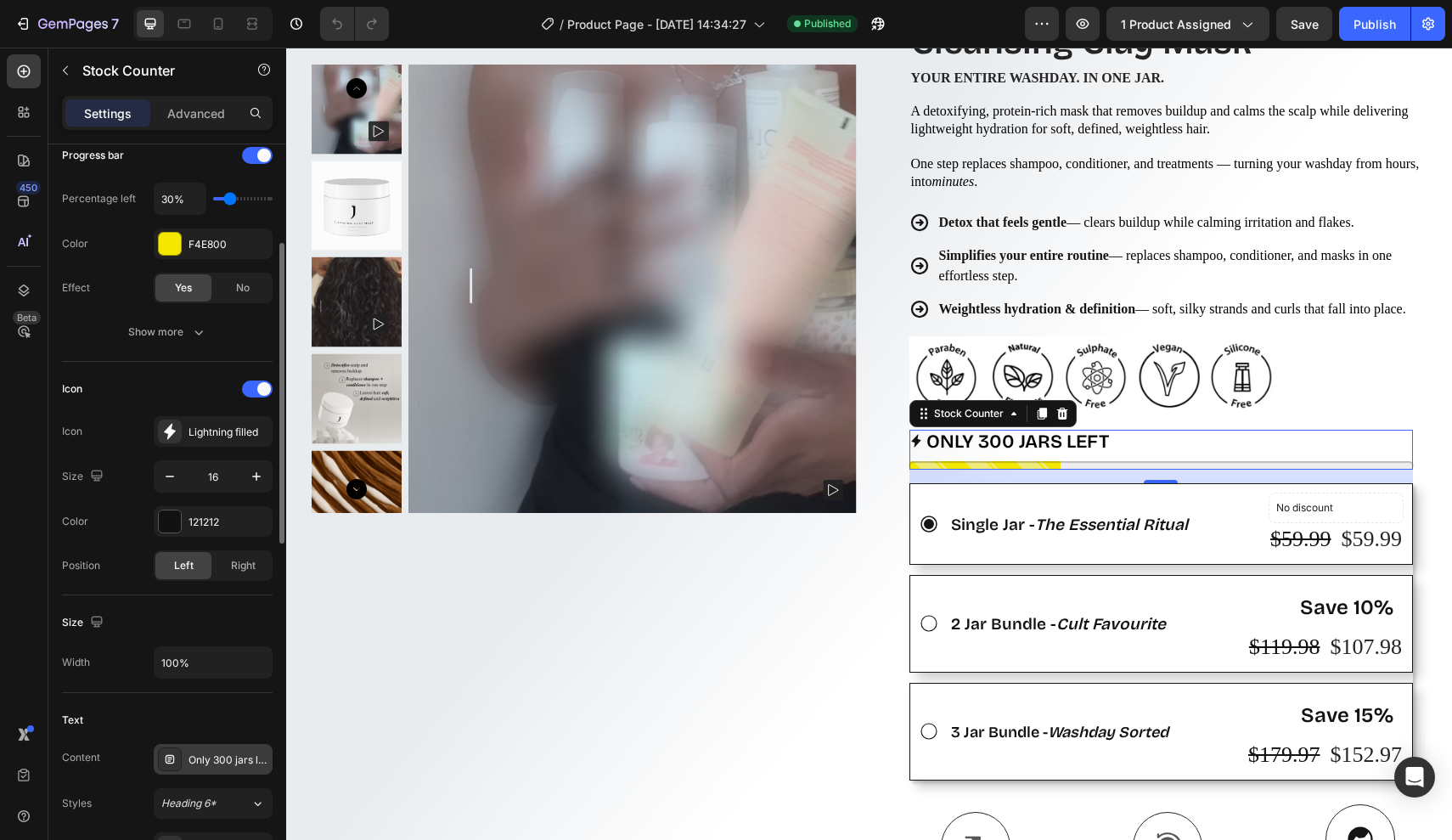
click at [215, 759] on div "Only 300 jars left" at bounding box center [228, 759] width 80 height 16
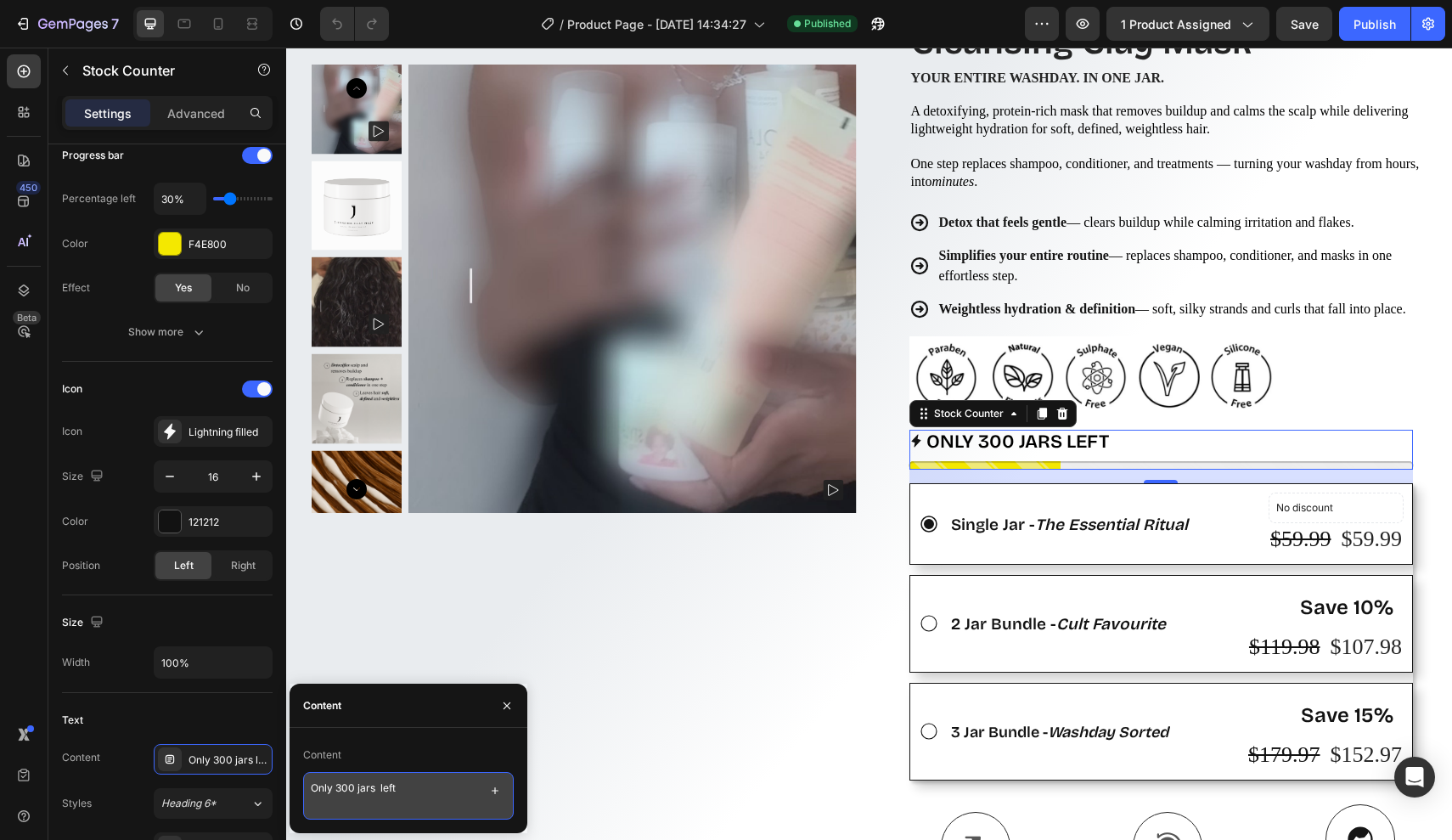
click at [408, 796] on textarea "Only 300 jars left" at bounding box center [409, 796] width 211 height 48
click at [382, 791] on textarea "Only 300 jars left" at bounding box center [409, 796] width 211 height 48
click at [405, 790] on textarea "Only 300 jars left" at bounding box center [409, 796] width 211 height 48
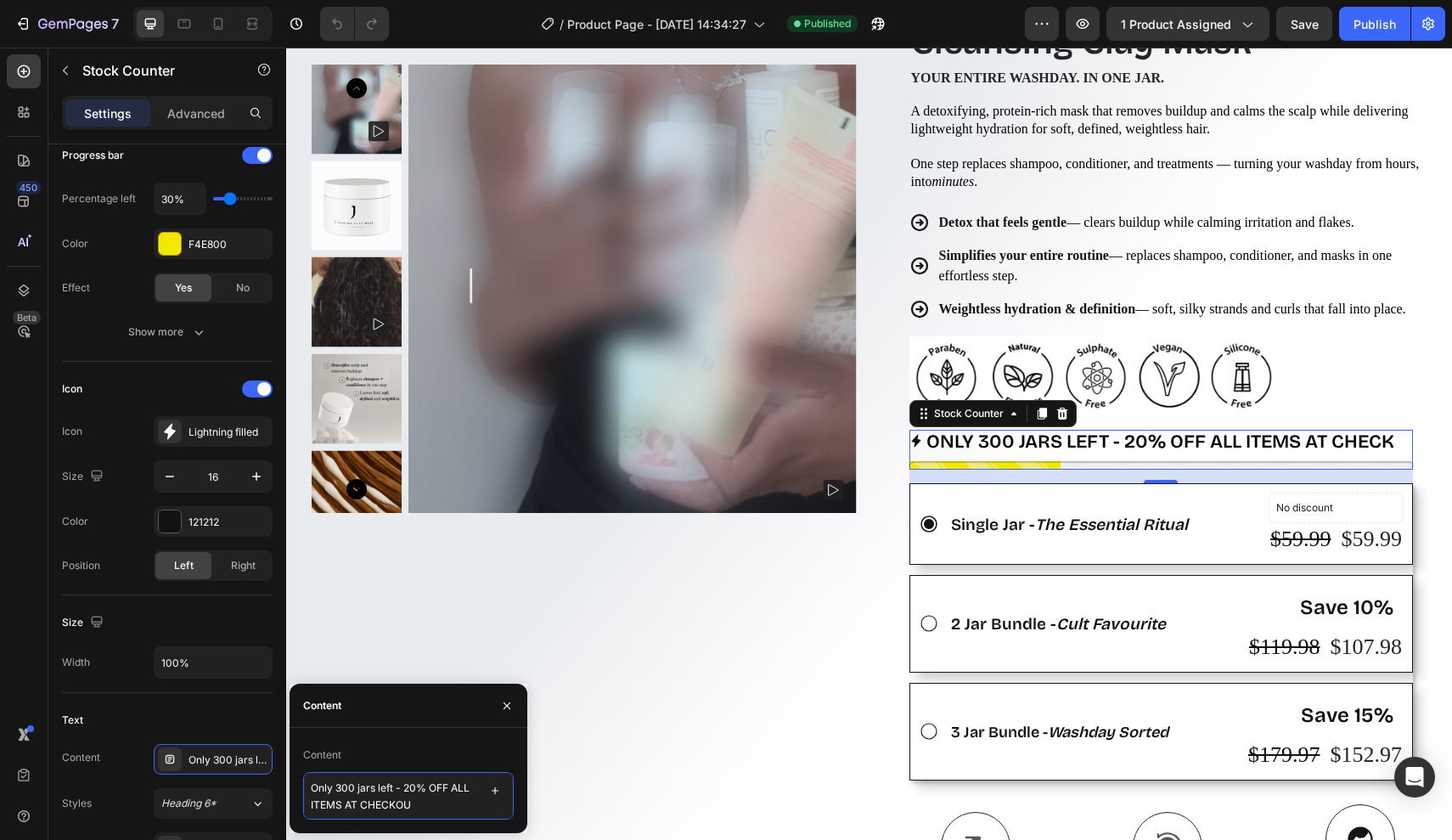
type textarea "Only 300 jars left - 20% OFF ALL ITEMS AT CHECKOUT"
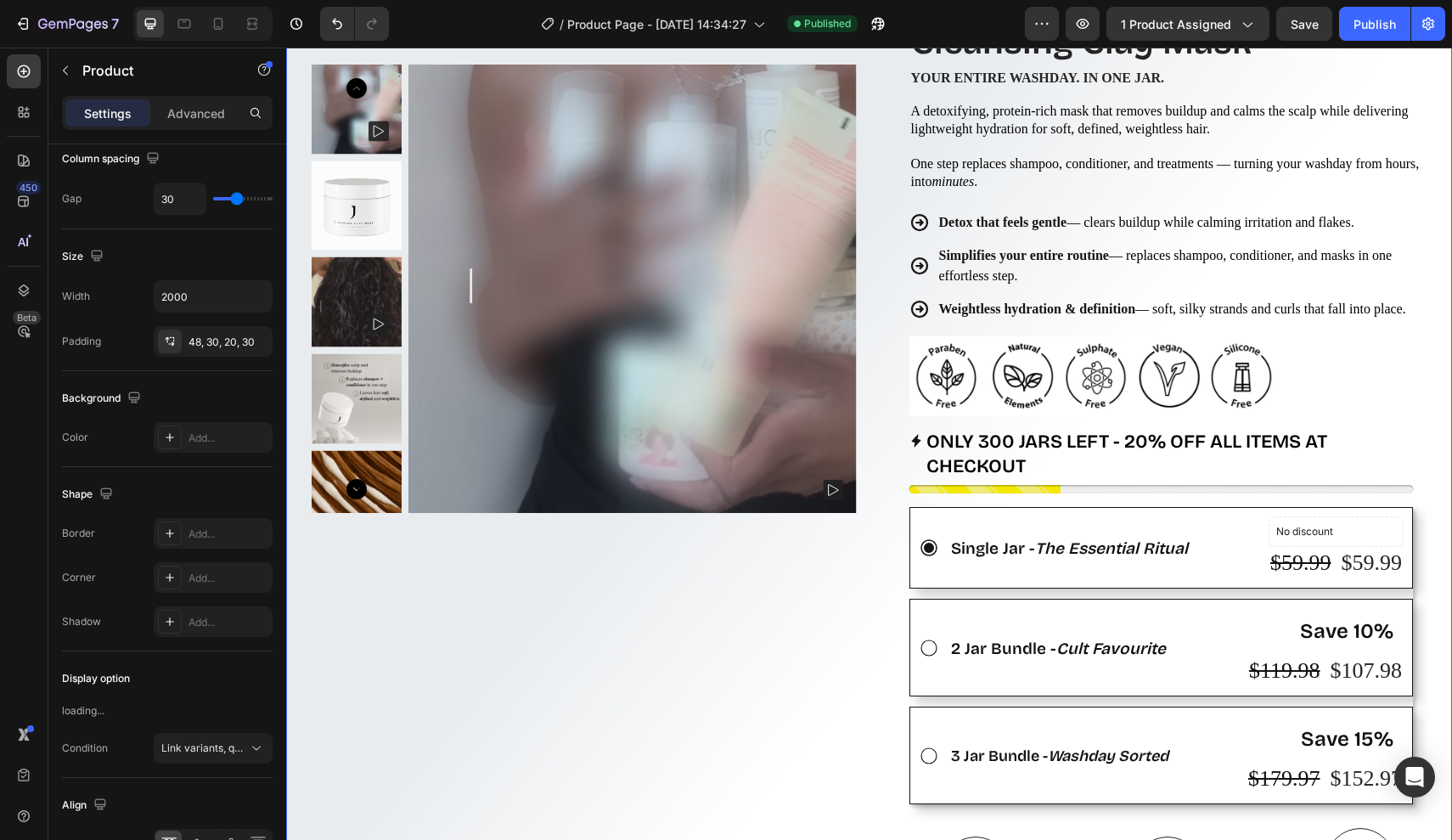
click at [549, 700] on div "Product Images Row" at bounding box center [584, 637] width 545 height 1287
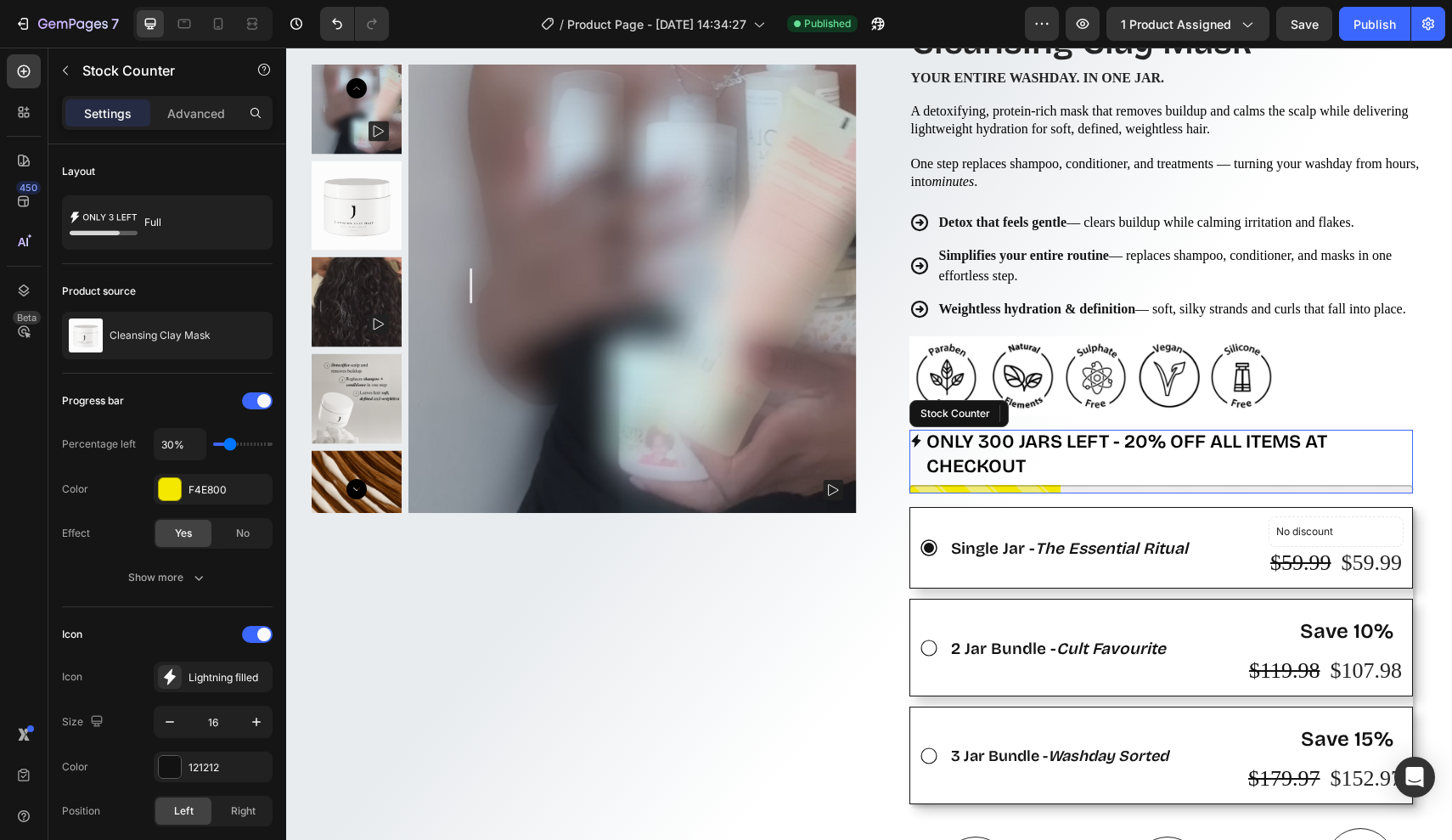
click at [1107, 472] on p "Only 300 jars left - 20% OFF ALL ITEMS AT CHECKOUT" at bounding box center [1169, 454] width 487 height 49
click at [1048, 473] on p "Only 300 jars left - 20% OFF ALL ITEMS AT CHECKOUT" at bounding box center [1169, 454] width 487 height 49
click at [1383, 28] on div "Publish" at bounding box center [1375, 24] width 42 height 17
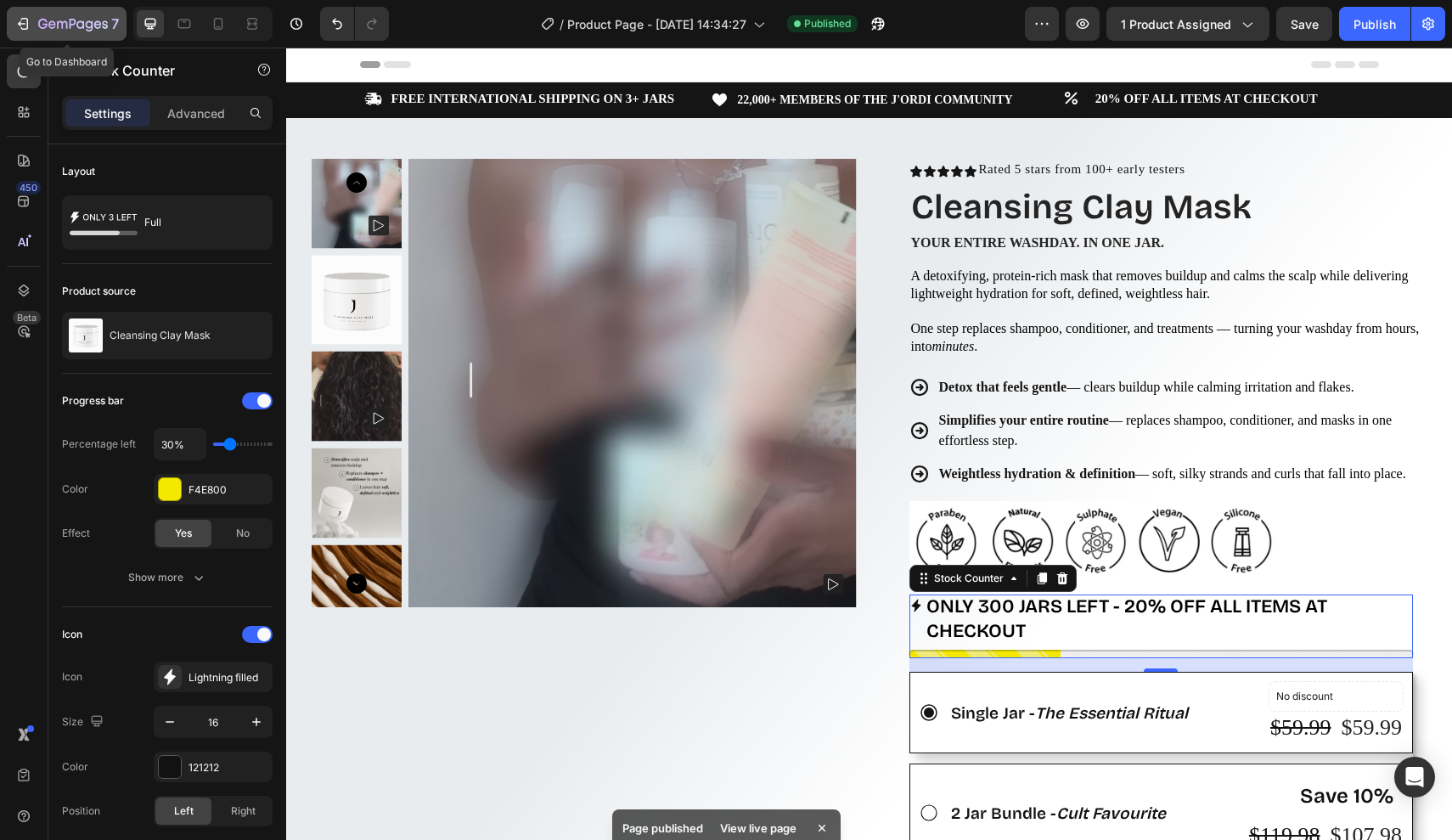
click at [19, 21] on icon "button" at bounding box center [23, 24] width 17 height 17
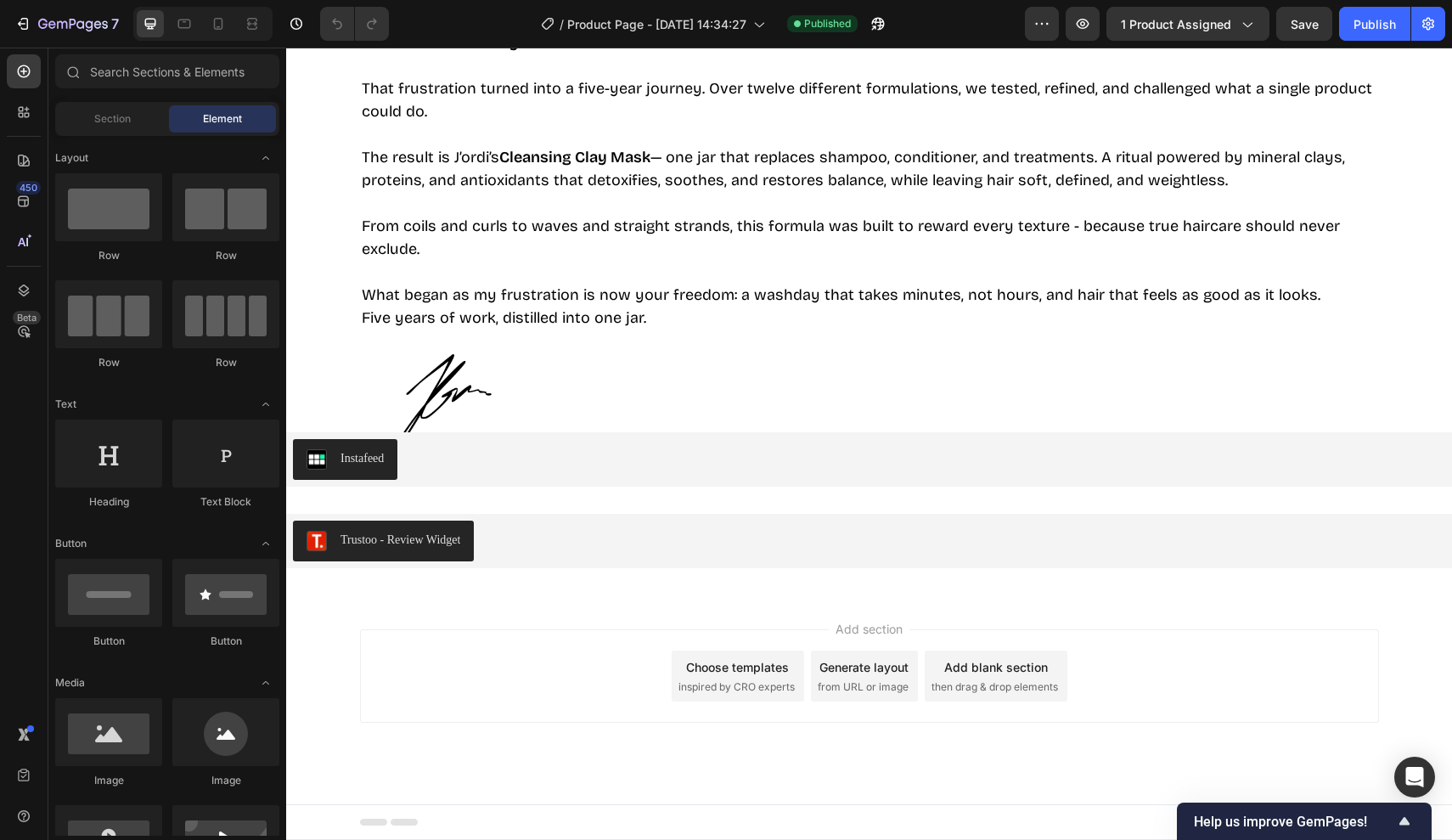
scroll to position [3581, 0]
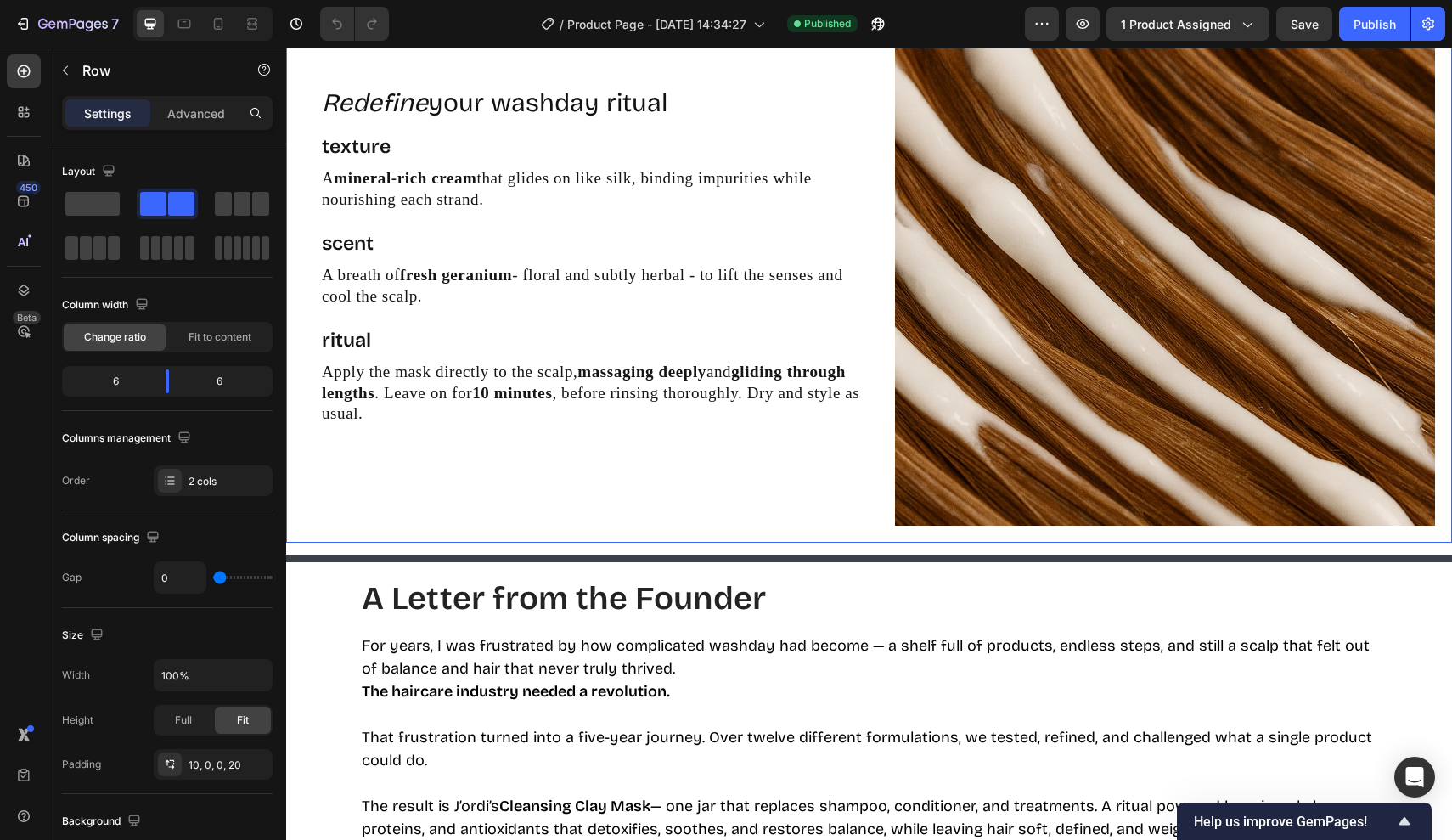
click at [619, 462] on div "Redefine your washday ritual Heading texture Text Block A mineral-rich cream th…" at bounding box center [591, 256] width 575 height 575
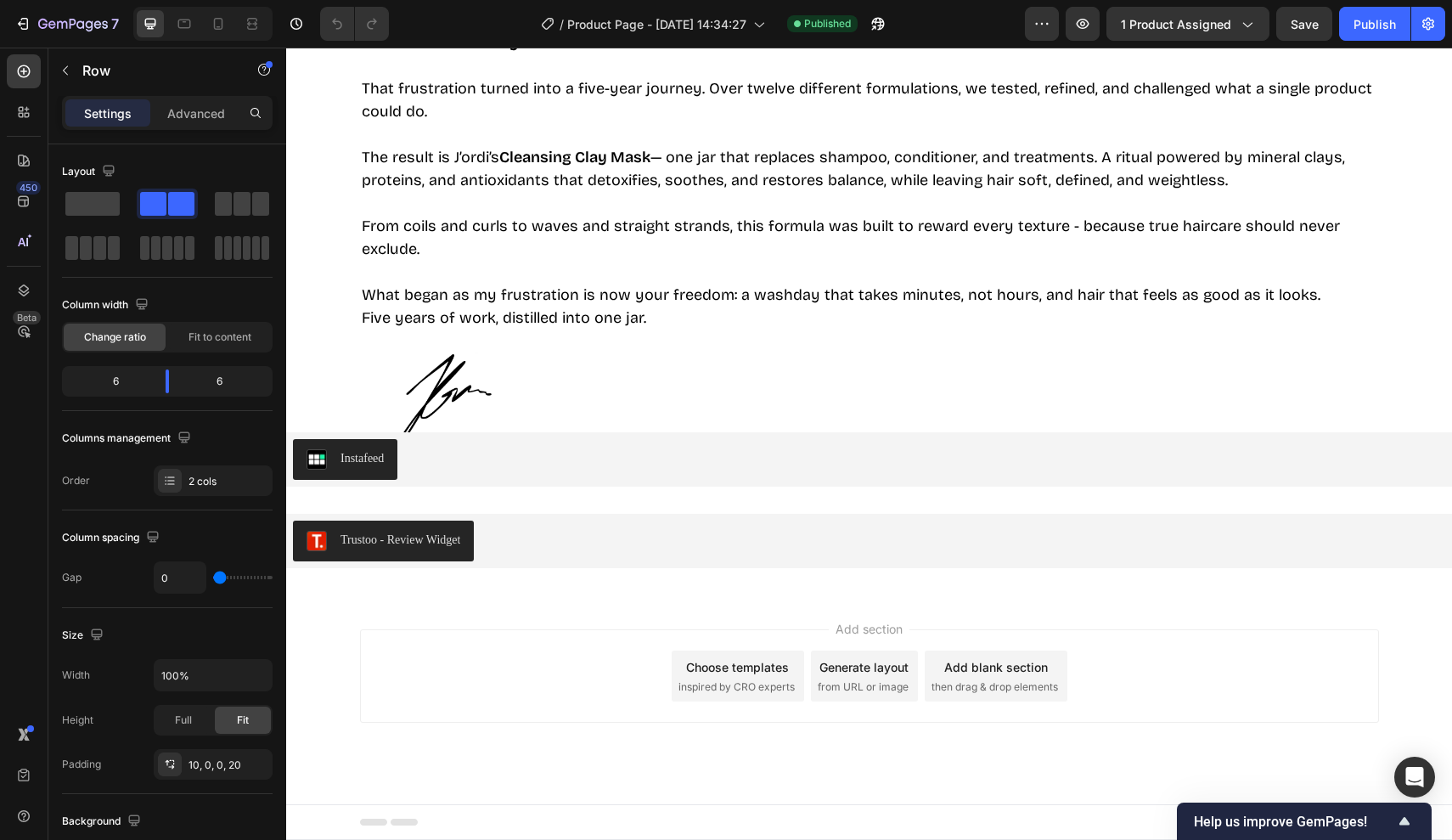
scroll to position [4230, 0]
